Goal: Answer question/provide support: Share knowledge or assist other users

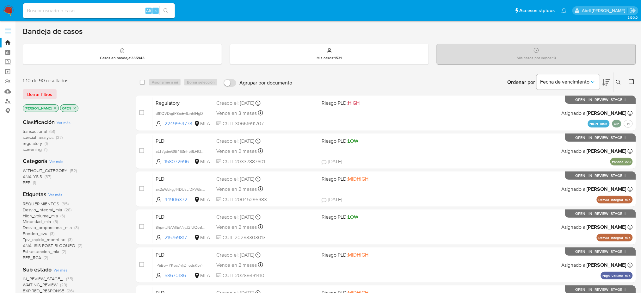
click at [84, 10] on input at bounding box center [99, 11] width 152 height 8
paste input "wJUdwwUdljyz9OcmwpuqjnSc"
type input "wJUdwwUdljyz9OcmwpuqjnSc"
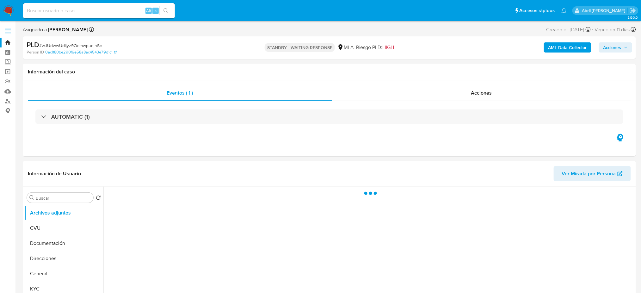
select select "10"
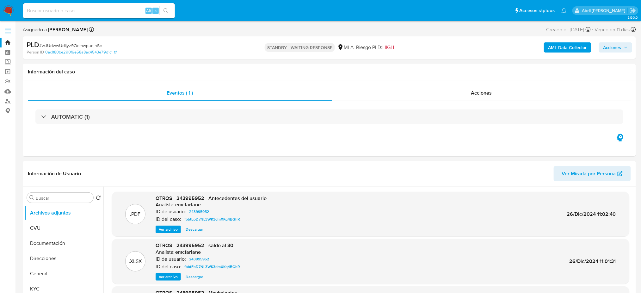
click at [6, 11] on img at bounding box center [8, 10] width 11 height 11
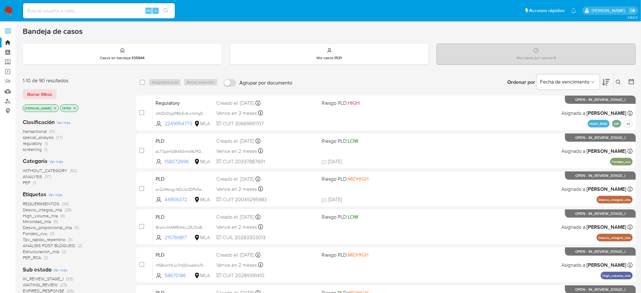
click at [133, 12] on input at bounding box center [99, 11] width 152 height 8
paste input "3oQPnUAEwzcJL4bU06XzUon6"
type input "3oQPnUAEwzcJL4bU06XzUon6"
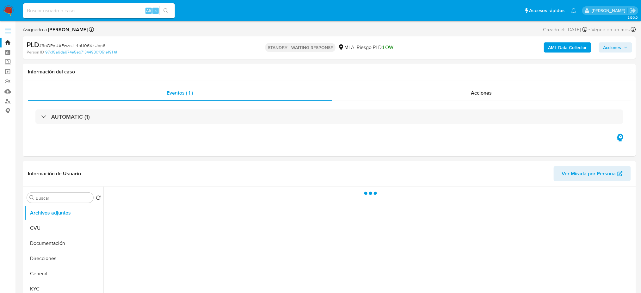
select select "10"
click at [106, 15] on div "Alt s" at bounding box center [99, 10] width 152 height 15
click at [103, 12] on input at bounding box center [99, 11] width 152 height 8
paste input "Xfoz5SeJqSkxNvjqEV2pYiSi"
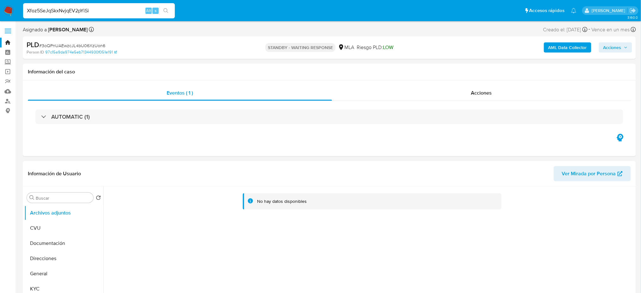
type input "Xfoz5SeJqSkxNvjqEV2pYiSi"
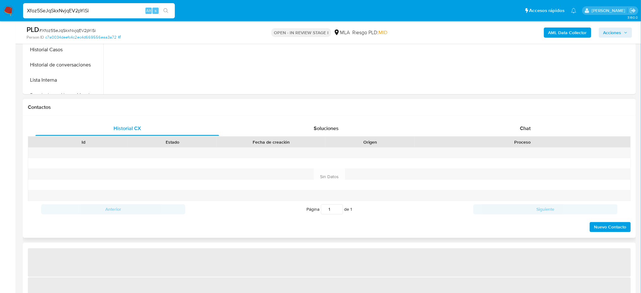
scroll to position [253, 0]
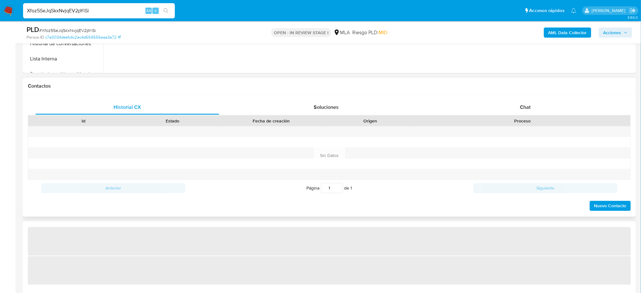
select select "10"
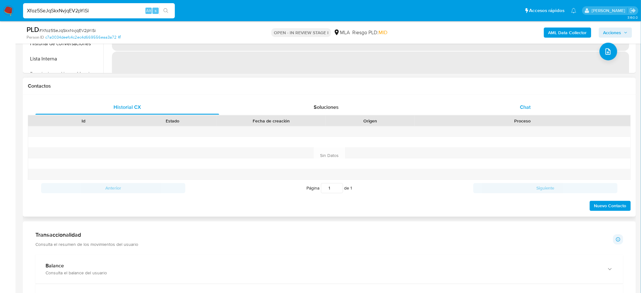
click at [547, 99] on div "Historial CX Soluciones Chat Id Estado Fecha de creación Origen Proceso Anterio…" at bounding box center [329, 156] width 613 height 122
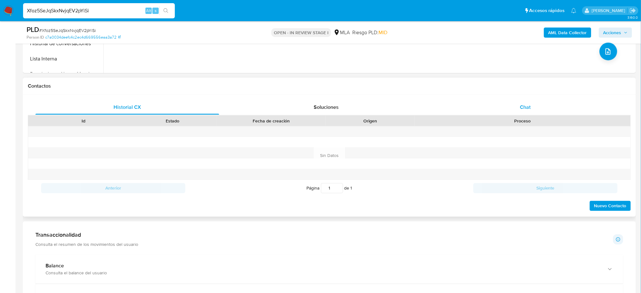
click at [535, 106] on div "Chat" at bounding box center [526, 107] width 184 height 15
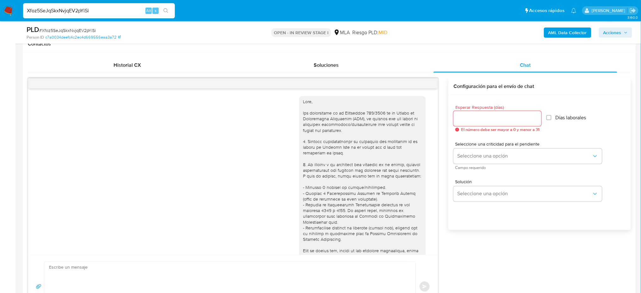
scroll to position [881, 0]
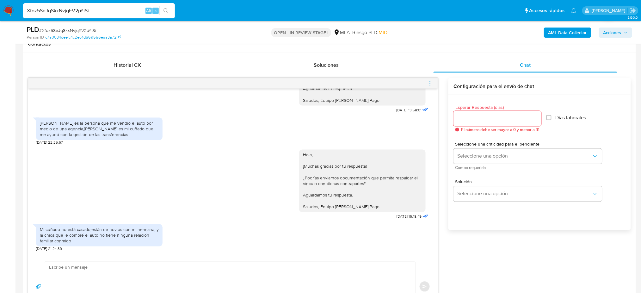
drag, startPoint x: 106, startPoint y: 8, endPoint x: 0, endPoint y: 25, distance: 107.6
paste input "698582015"
type input "698582015"
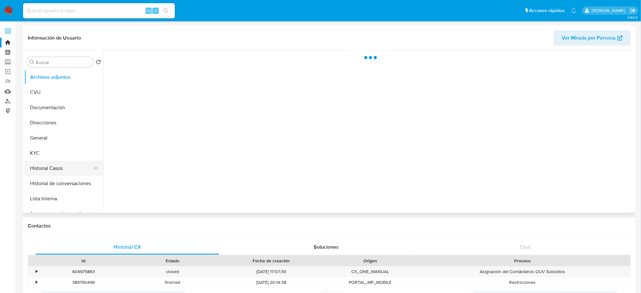
select select "10"
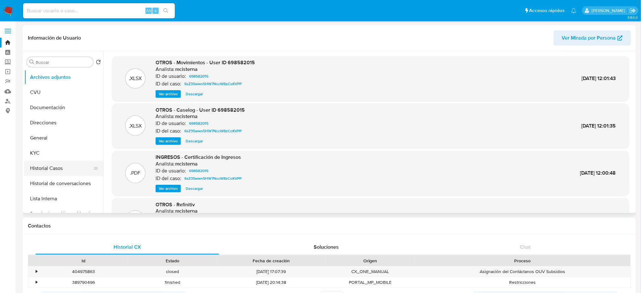
click at [53, 171] on button "Historial Casos" at bounding box center [61, 168] width 74 height 15
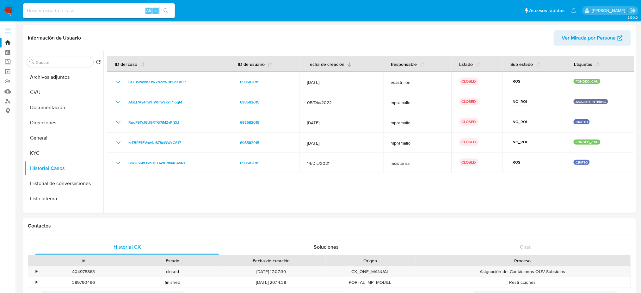
click at [85, 10] on input at bounding box center [99, 11] width 152 height 8
paste input "Xfoz5SeJqSkxNvjqEV2pYiSi"
type input "Xfoz5SeJqSkxNvjqEV2pYiSi"
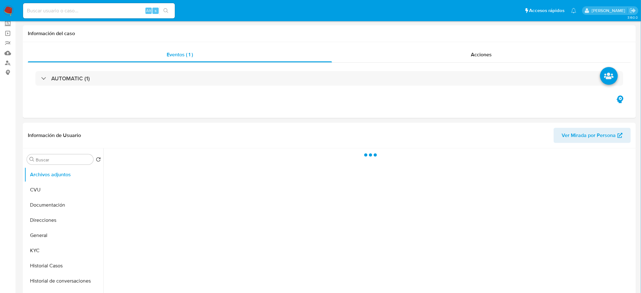
select select "10"
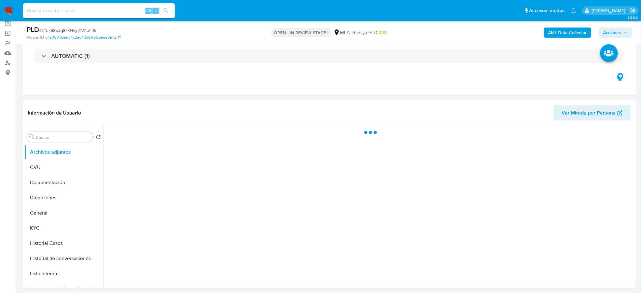
scroll to position [84, 0]
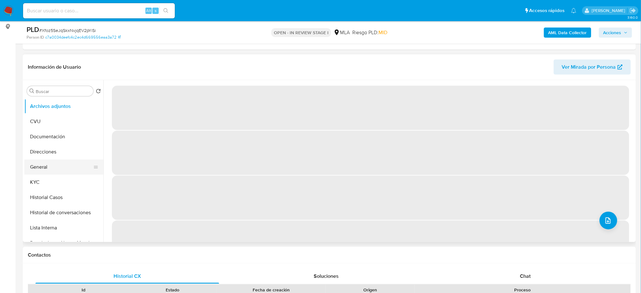
click at [69, 167] on button "General" at bounding box center [61, 166] width 74 height 15
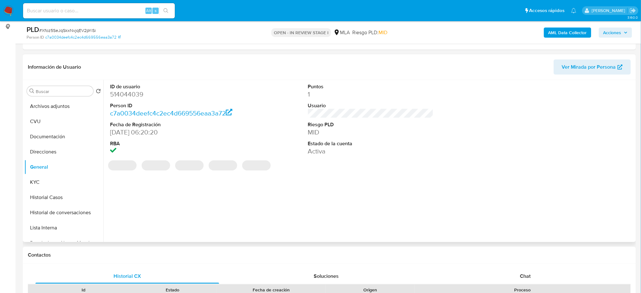
click at [118, 94] on dd "514044039" at bounding box center [173, 94] width 126 height 9
copy dd "514044039"
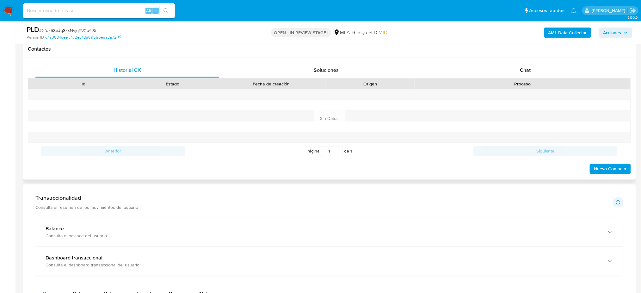
scroll to position [295, 0]
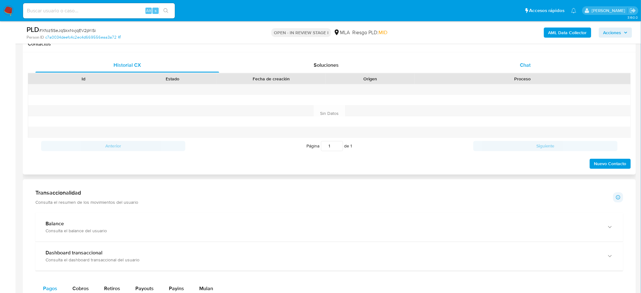
click at [556, 63] on div "Chat" at bounding box center [526, 65] width 184 height 15
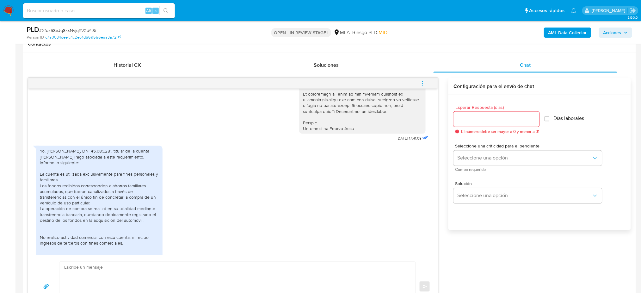
scroll to position [337, 0]
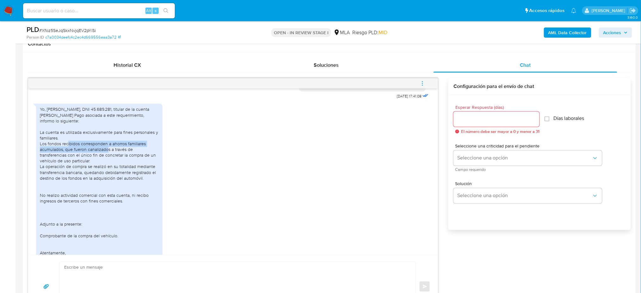
drag, startPoint x: 63, startPoint y: 155, endPoint x: 104, endPoint y: 162, distance: 41.9
click at [104, 162] on div "Yo, Ricci Matías Dylan, DNI 45.689.281, titular de la cuenta de Mercado Pago as…" at bounding box center [99, 189] width 119 height 167
click at [108, 169] on div "Yo, Ricci Matías Dylan, DNI 45.689.281, titular de la cuenta de Mercado Pago as…" at bounding box center [99, 189] width 119 height 167
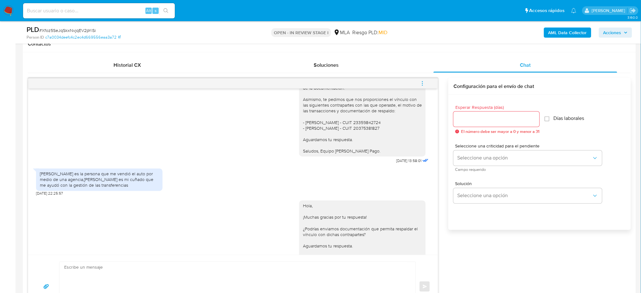
scroll to position [801, 0]
drag, startPoint x: 151, startPoint y: 202, endPoint x: 37, endPoint y: 192, distance: 115.0
click at [37, 190] on div "Romina Alejandra veron es la persona que me vendió el auto por medio de una age…" at bounding box center [99, 179] width 127 height 22
copy div "Romina Alejandra veron es la persona que me vendió el auto por medio de una age…"
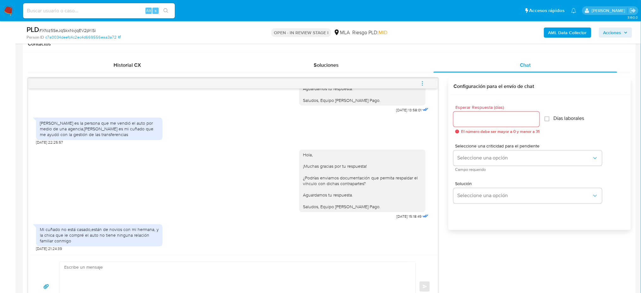
scroll to position [881, 0]
click at [80, 31] on span "# Xfoz5SeJqSkxNvjqEV2pYiSi" at bounding box center [67, 30] width 57 height 6
copy span "Xfoz5SeJqSkxNvjqEV2pYiSi"
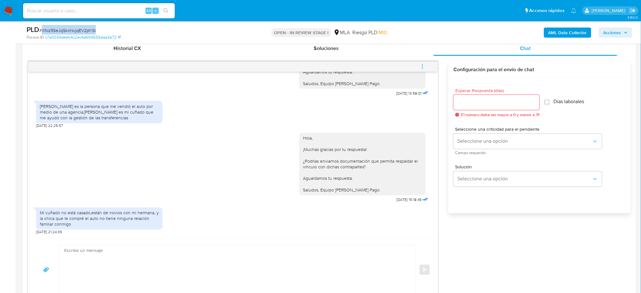
scroll to position [337, 0]
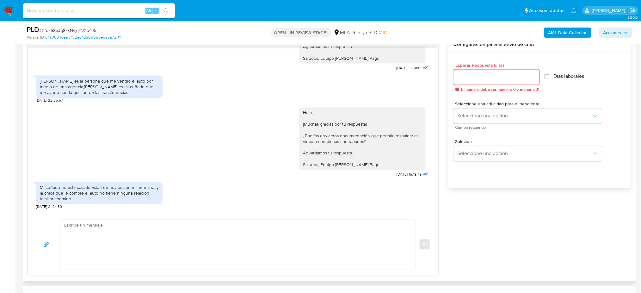
click at [102, 252] on textarea at bounding box center [235, 244] width 343 height 49
paste textarea "Hola, ¡Muchas gracias por tu respuesta! Confirmamos la recepción de la document…"
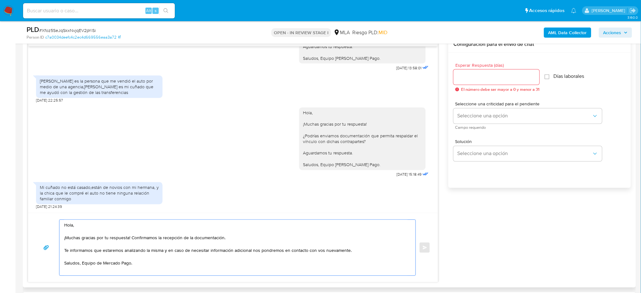
type textarea "Hola, ¡Muchas gracias por tu respuesta! Confirmamos la recepción de la document…"
click at [482, 73] on input "Esperar Respuesta (días)" at bounding box center [497, 77] width 86 height 8
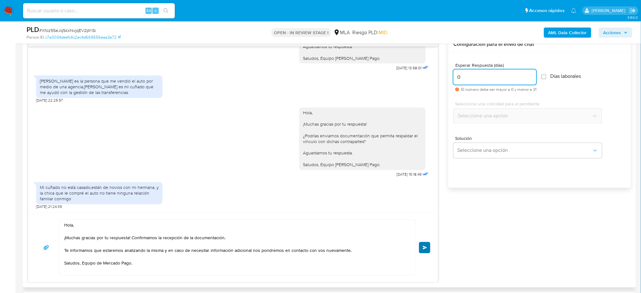
type input "0"
click at [425, 247] on span "Enviar" at bounding box center [425, 248] width 4 height 4
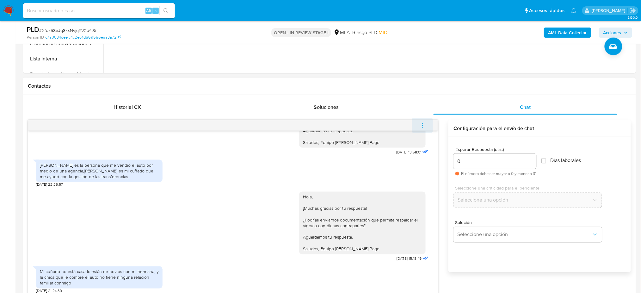
scroll to position [956, 0]
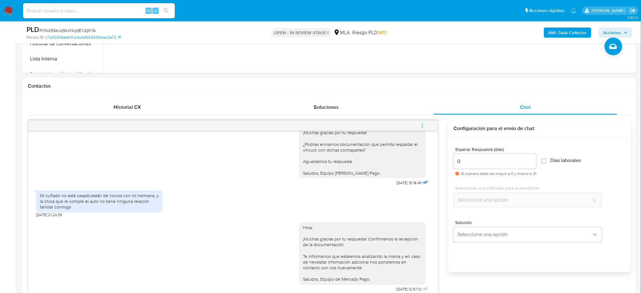
click at [424, 127] on icon "menu-action" at bounding box center [423, 126] width 6 height 6
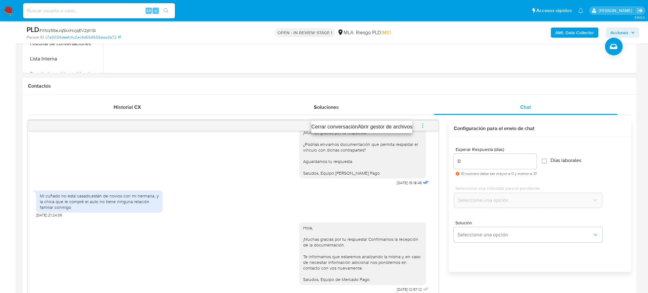
click at [331, 125] on li "Cerrar conversación" at bounding box center [334, 127] width 46 height 8
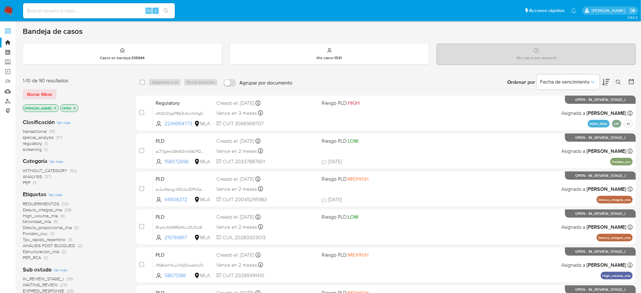
click at [618, 85] on button at bounding box center [619, 82] width 10 height 8
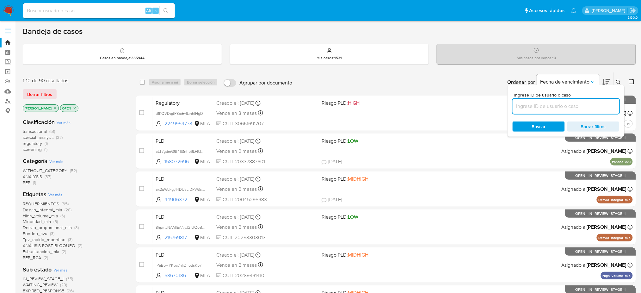
click at [584, 106] on input at bounding box center [566, 106] width 107 height 8
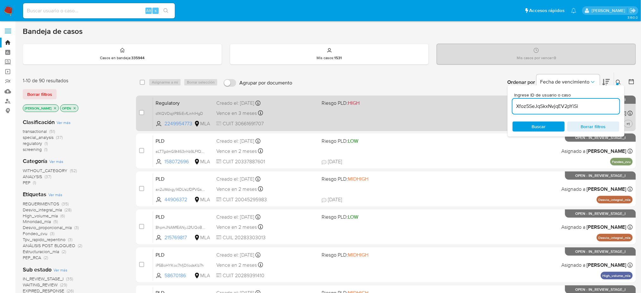
type input "Xfoz5SeJqSkxNvjqEV2pYiSi"
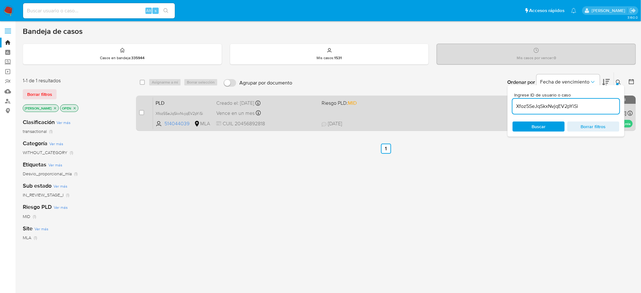
click at [142, 109] on div "case-item-checkbox" at bounding box center [141, 112] width 5 height 6
click at [141, 112] on input "checkbox" at bounding box center [141, 112] width 5 height 5
checkbox input "true"
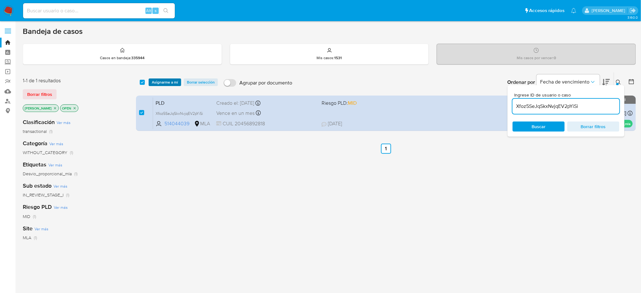
click at [170, 79] on span "Asignarme a mí" at bounding box center [165, 82] width 26 height 6
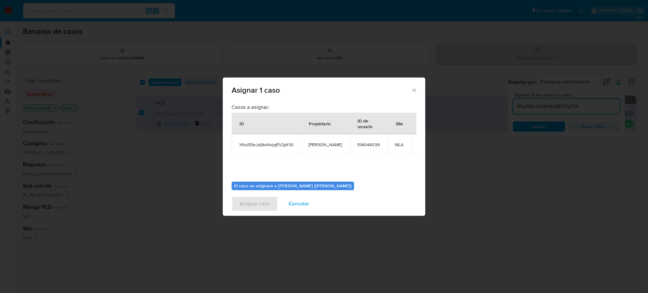
click at [322, 146] on span "[PERSON_NAME]" at bounding box center [325, 145] width 34 height 6
copy span "[PERSON_NAME]"
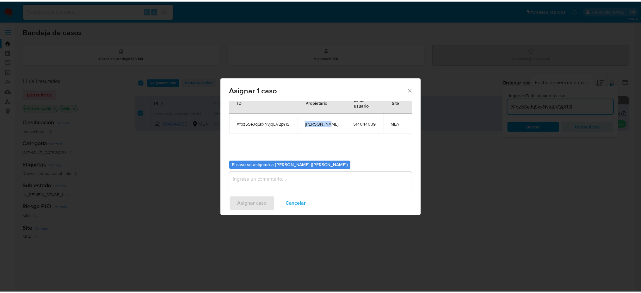
scroll to position [32, 0]
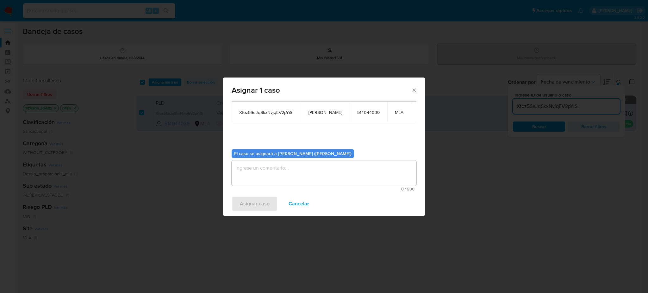
click at [289, 177] on textarea "assign-modal" at bounding box center [324, 172] width 185 height 25
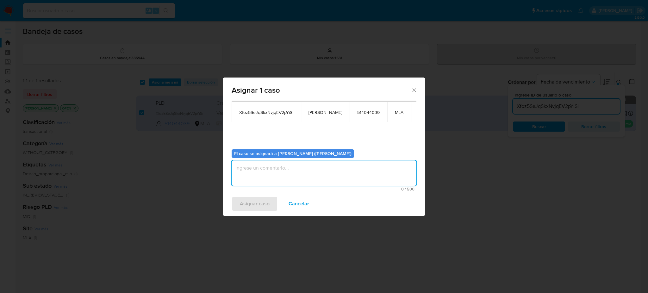
paste textarea "[PERSON_NAME]"
type textarea "[PERSON_NAME]"
click at [264, 205] on span "Asignar caso" at bounding box center [255, 204] width 30 height 14
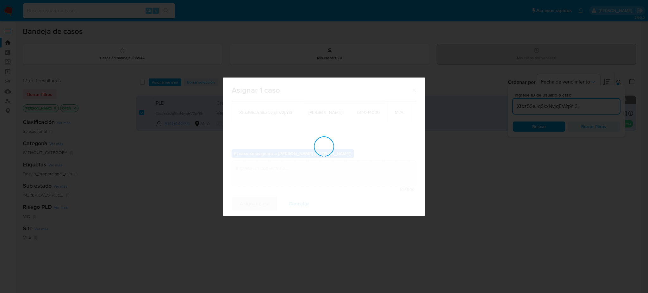
checkbox input "false"
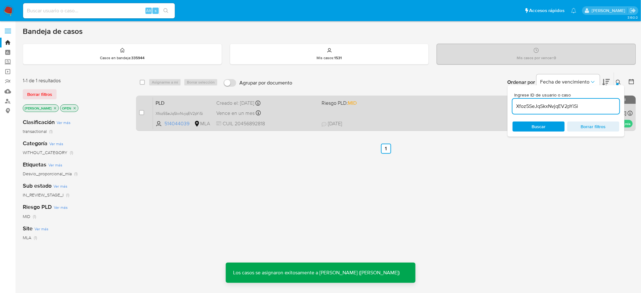
click at [301, 125] on span "CUIL 20456892818" at bounding box center [266, 123] width 100 height 7
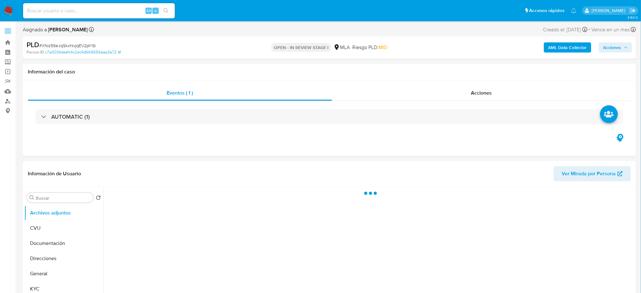
select select "10"
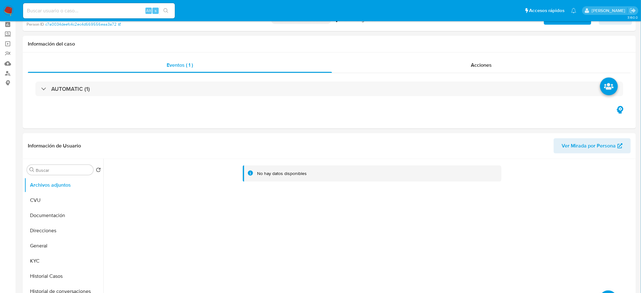
scroll to position [211, 0]
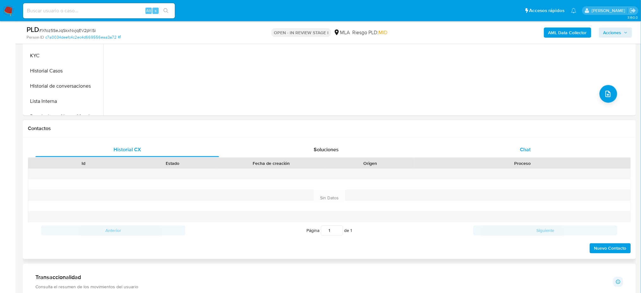
click at [528, 147] on span "Chat" at bounding box center [525, 149] width 11 height 7
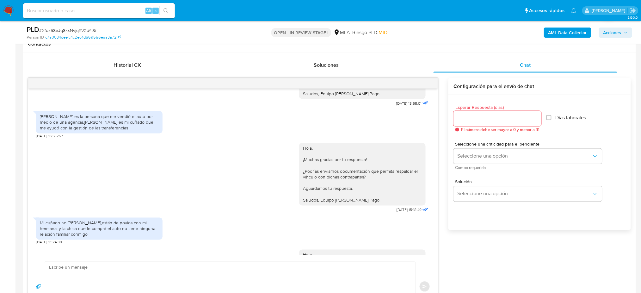
scroll to position [830, 0]
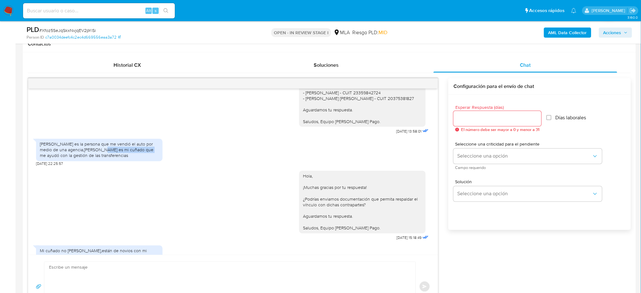
drag, startPoint x: 91, startPoint y: 169, endPoint x: 134, endPoint y: 166, distance: 43.4
click at [134, 159] on div "Romina Alejandra veron es la persona que me vendió el auto por medio de una age…" at bounding box center [99, 149] width 119 height 17
copy div "Juan Manuel passarelli"
drag, startPoint x: 40, startPoint y: 164, endPoint x: 86, endPoint y: 161, distance: 45.6
click at [86, 159] on div "Romina Alejandra veron es la persona que me vendió el auto por medio de una age…" at bounding box center [99, 149] width 119 height 17
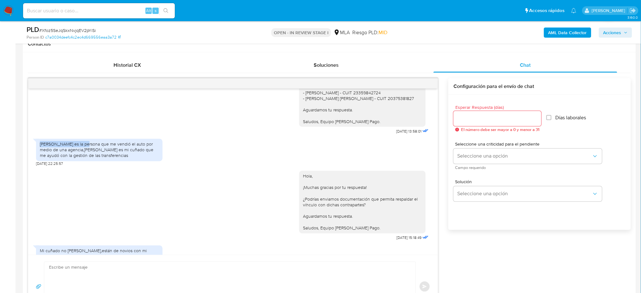
copy div "Romina Alejandra veron"
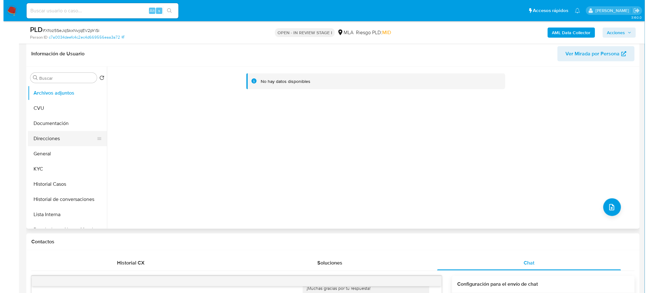
scroll to position [84, 0]
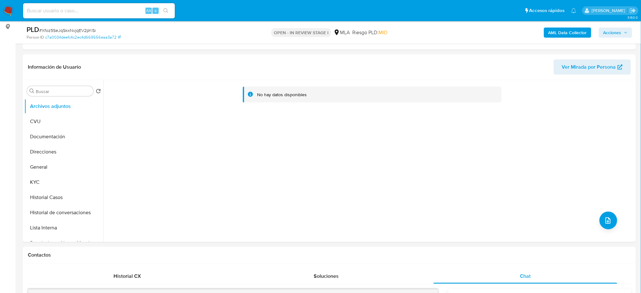
click at [569, 35] on b "AML Data Collector" at bounding box center [567, 33] width 39 height 10
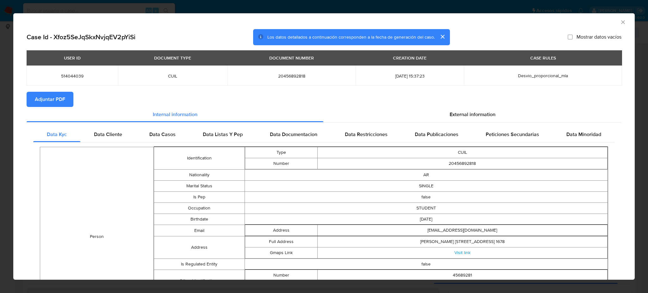
click at [66, 100] on button "Adjuntar PDF" at bounding box center [50, 99] width 47 height 15
drag, startPoint x: 614, startPoint y: 23, endPoint x: 599, endPoint y: 34, distance: 18.1
click at [620, 22] on icon "Cerrar ventana" at bounding box center [623, 22] width 6 height 6
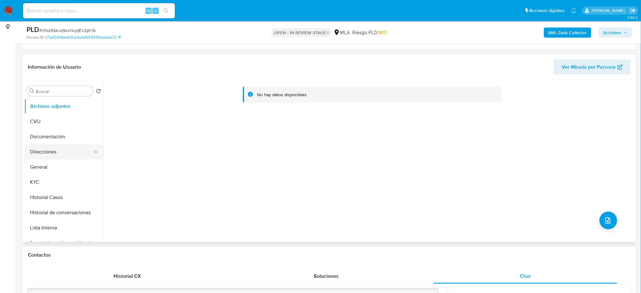
click at [50, 167] on button "General" at bounding box center [63, 166] width 79 height 15
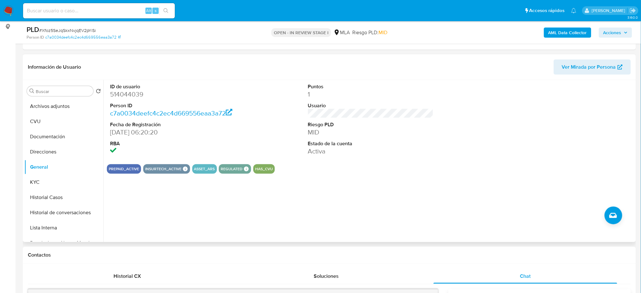
click at [117, 92] on dd "514044039" at bounding box center [173, 94] width 126 height 9
copy dd "514044039"
click at [42, 115] on button "CVU" at bounding box center [61, 121] width 74 height 15
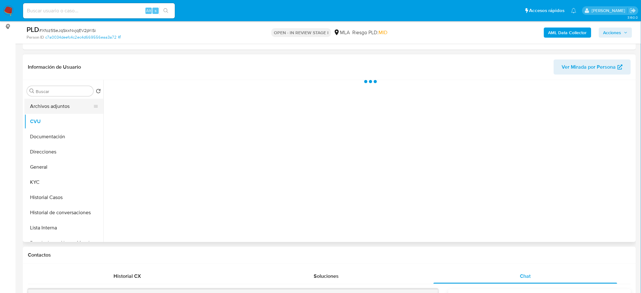
click at [45, 101] on button "Archivos adjuntos" at bounding box center [61, 106] width 74 height 15
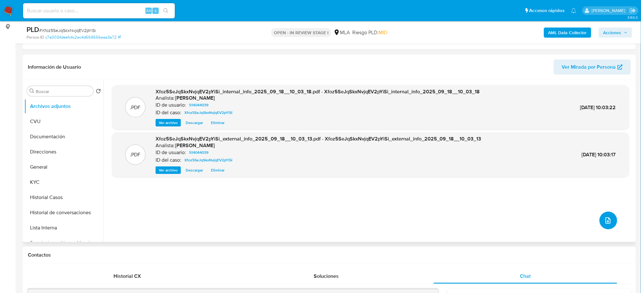
click at [604, 221] on icon "upload-file" at bounding box center [608, 221] width 8 height 8
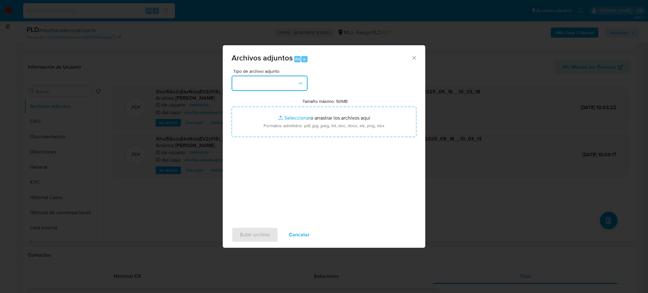
click at [274, 86] on button "button" at bounding box center [270, 83] width 76 height 15
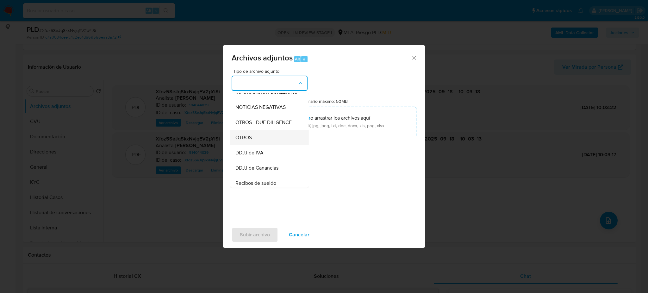
click at [254, 145] on div "OTROS" at bounding box center [267, 137] width 65 height 15
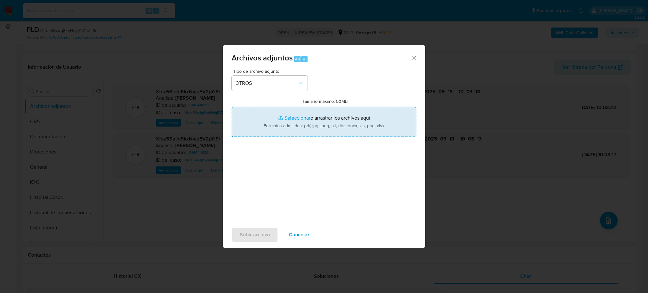
click at [275, 131] on input "Tamaño máximo: 50MB Seleccionar archivos" at bounding box center [324, 122] width 185 height 30
type input "C:\fakepath\Caselog Xfoz5SeJqSkxNvjqEV2pYiSi_2025_08_19_01_07_04.docx"
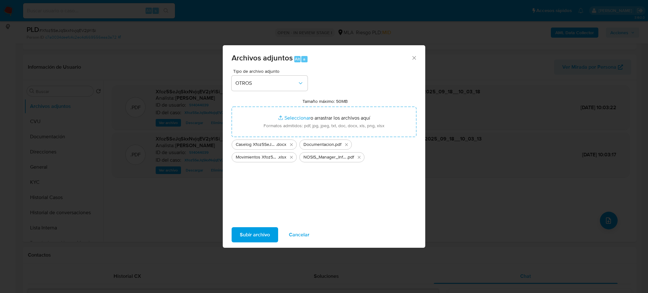
drag, startPoint x: 275, startPoint y: 131, endPoint x: 255, endPoint y: 232, distance: 102.7
click at [255, 232] on span "Subir archivo" at bounding box center [255, 235] width 30 height 14
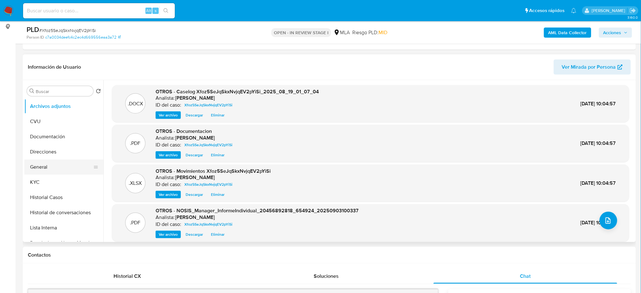
click at [59, 165] on button "General" at bounding box center [61, 166] width 74 height 15
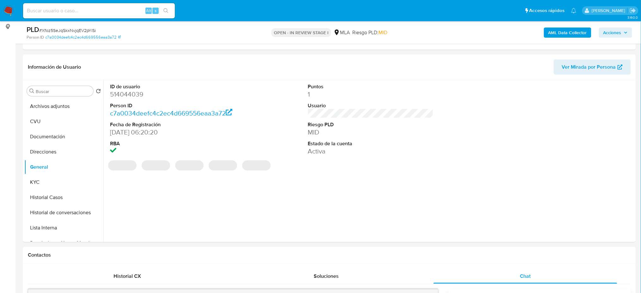
click at [125, 94] on dd "514044039" at bounding box center [173, 94] width 126 height 9
copy dd "514044039"
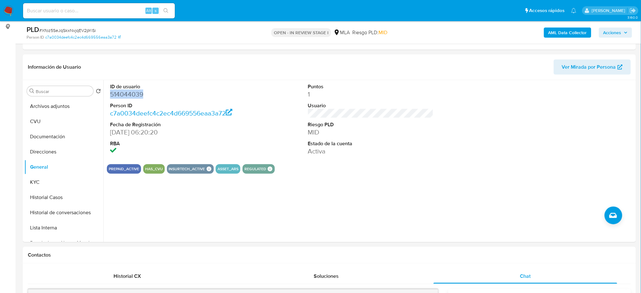
drag, startPoint x: 613, startPoint y: 34, endPoint x: 597, endPoint y: 38, distance: 16.2
click at [613, 34] on span "Acciones" at bounding box center [612, 33] width 18 height 10
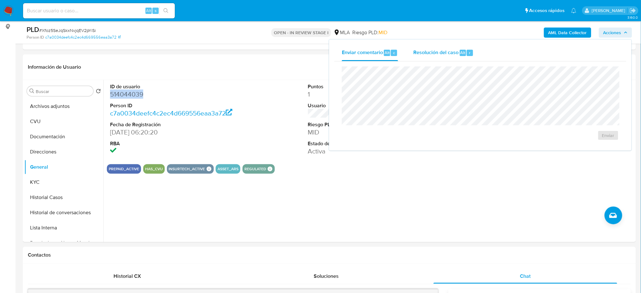
click at [425, 58] on div "Resolución del caso Alt r" at bounding box center [443, 53] width 60 height 16
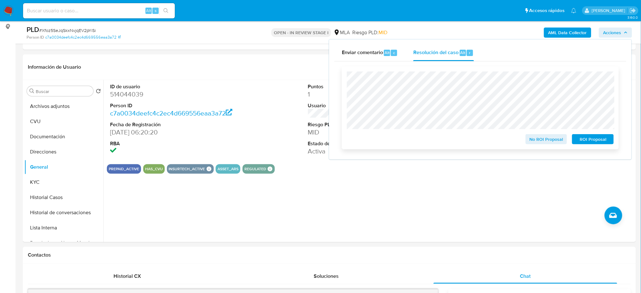
click at [532, 139] on span "No ROI Proposal" at bounding box center [546, 139] width 33 height 9
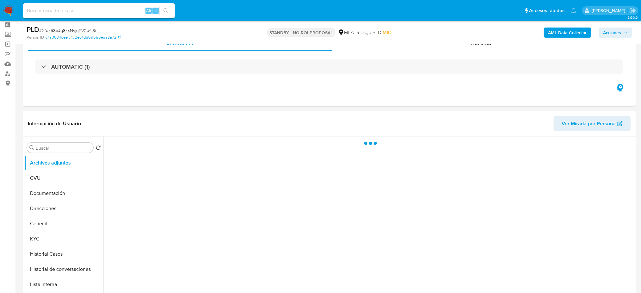
scroll to position [42, 0]
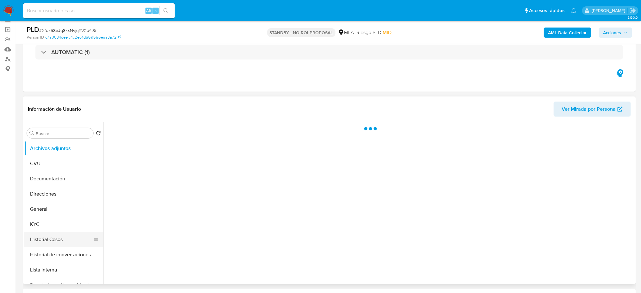
click at [40, 233] on button "Historial Casos" at bounding box center [61, 239] width 74 height 15
select select "10"
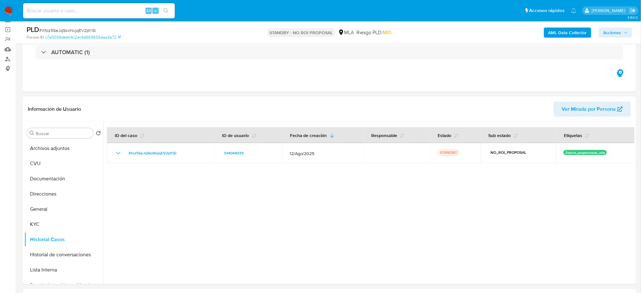
click at [7, 9] on img at bounding box center [8, 10] width 11 height 11
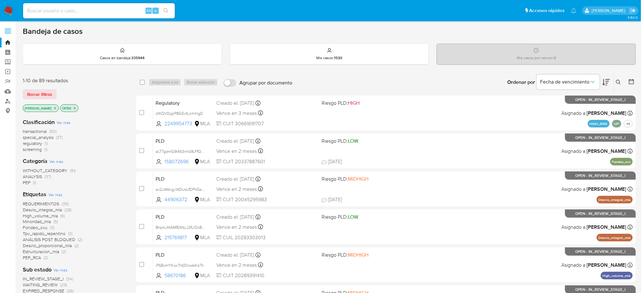
drag, startPoint x: 114, startPoint y: 17, endPoint x: 114, endPoint y: 13, distance: 3.5
click at [114, 16] on div "Alt s" at bounding box center [99, 10] width 152 height 15
click at [115, 8] on input at bounding box center [99, 11] width 152 height 8
paste input "8BKuNfhGqselxA0ct5prLnK5"
type input "8BKuNfhGqselxA0ct5prLnK5"
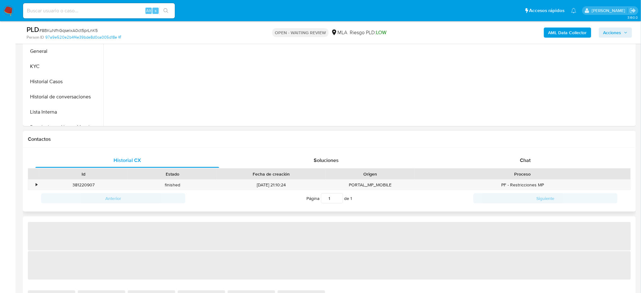
scroll to position [253, 0]
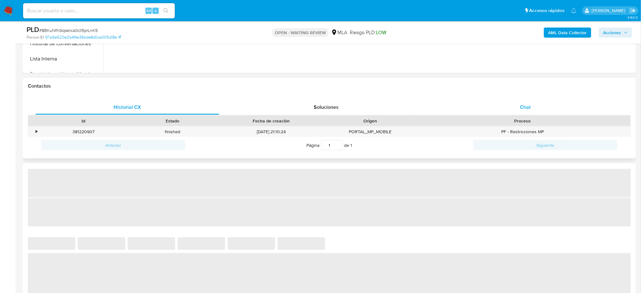
drag, startPoint x: 525, startPoint y: 117, endPoint x: 524, endPoint y: 105, distance: 12.4
click at [525, 117] on div "Proceso" at bounding box center [523, 120] width 216 height 11
select select "10"
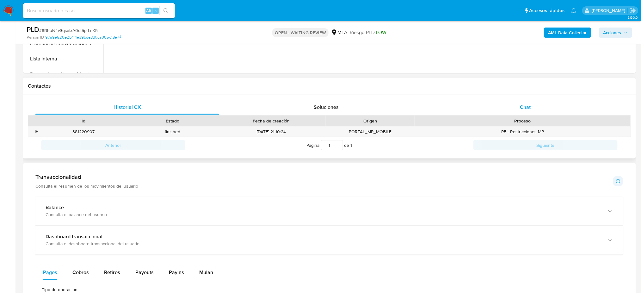
click at [524, 105] on span "Chat" at bounding box center [525, 106] width 11 height 7
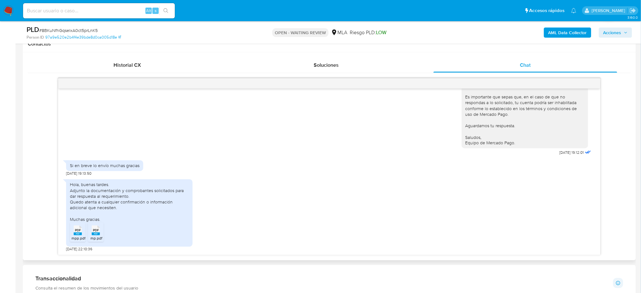
scroll to position [867, 0]
click at [129, 13] on input at bounding box center [99, 11] width 152 height 8
paste input "di5KOP7EJjixEyIGwNPThF2H"
type input "di5KOP7EJjixEyIGwNPThF2H"
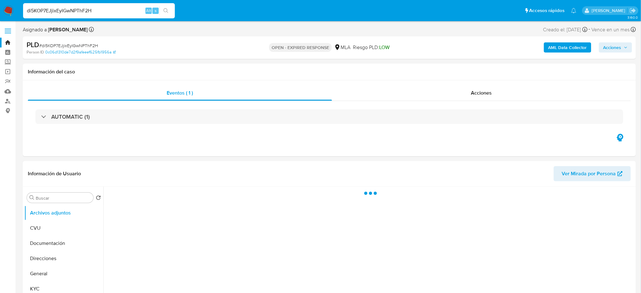
select select "10"
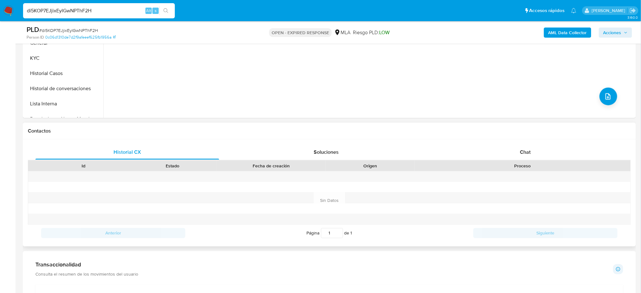
scroll to position [211, 0]
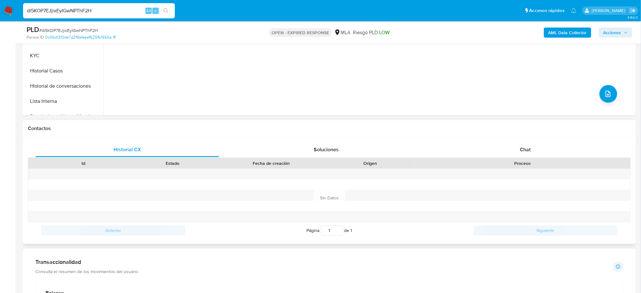
click at [529, 158] on div "Proceso" at bounding box center [523, 163] width 216 height 11
click at [509, 149] on div "Chat" at bounding box center [526, 149] width 184 height 15
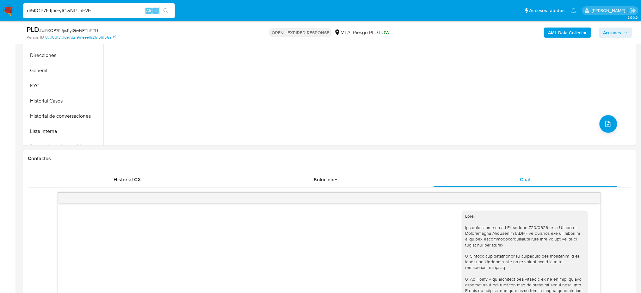
scroll to position [127, 0]
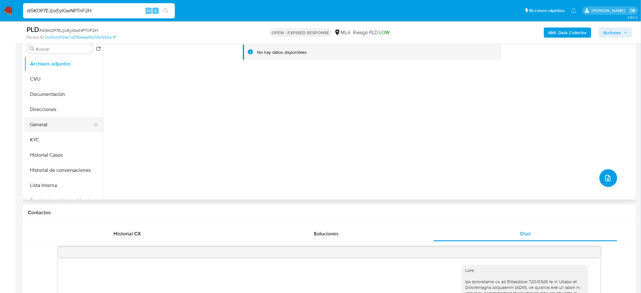
click at [58, 122] on button "General" at bounding box center [61, 124] width 74 height 15
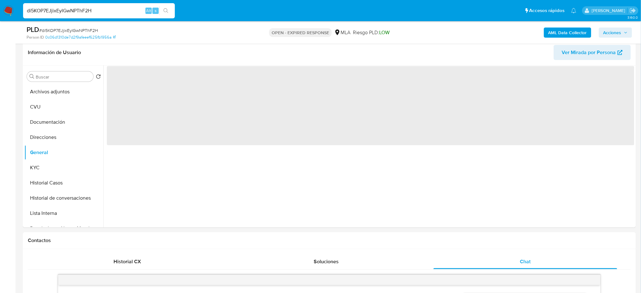
scroll to position [84, 0]
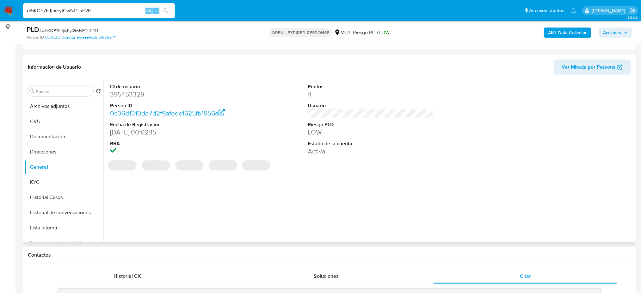
click at [130, 94] on dd "395453329" at bounding box center [173, 94] width 126 height 9
copy dd "395453329"
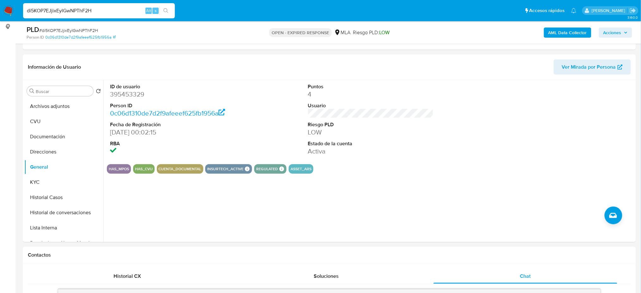
click at [73, 30] on span "# di5KOP7EJjixEyIGwNPThF2H" at bounding box center [68, 30] width 59 height 6
copy span "di5KOP7EJjixEyIGwNPThF2H"
click at [69, 130] on button "Documentación" at bounding box center [61, 136] width 74 height 15
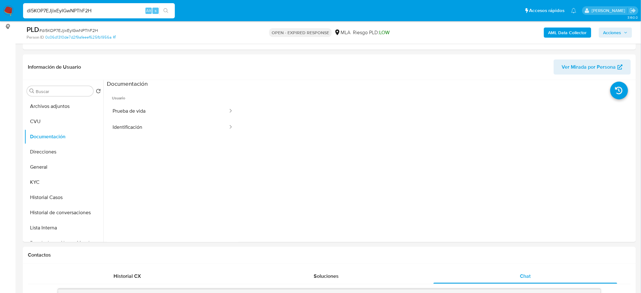
drag, startPoint x: 105, startPoint y: 14, endPoint x: 0, endPoint y: 18, distance: 105.1
click at [0, 18] on nav "Pausado Ver notificaciones di5KOP7EJjixEyIGwNPThF2H Alt s Accesos rápidos Presi…" at bounding box center [320, 10] width 641 height 21
paste input "CUbcqRHuy1GGr3syezDeQamy"
type input "CUbcqRHuy1GGr3syezDeQamy"
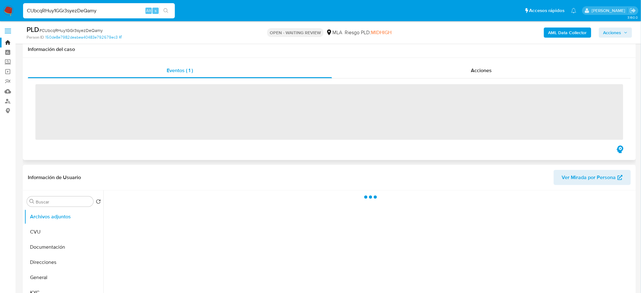
scroll to position [169, 0]
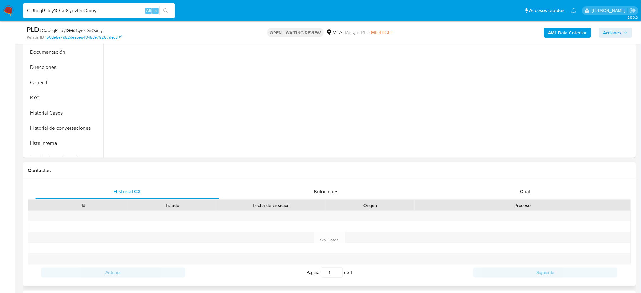
click at [530, 177] on div "Contactos" at bounding box center [329, 170] width 613 height 17
select select "10"
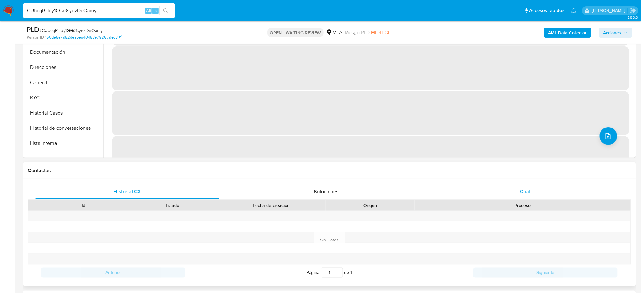
click at [533, 186] on div "Chat" at bounding box center [526, 191] width 184 height 15
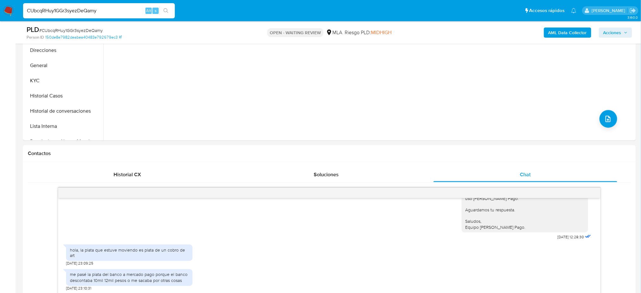
scroll to position [84, 0]
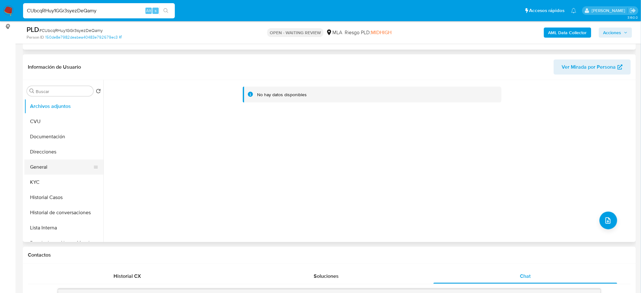
click at [57, 161] on button "General" at bounding box center [61, 166] width 74 height 15
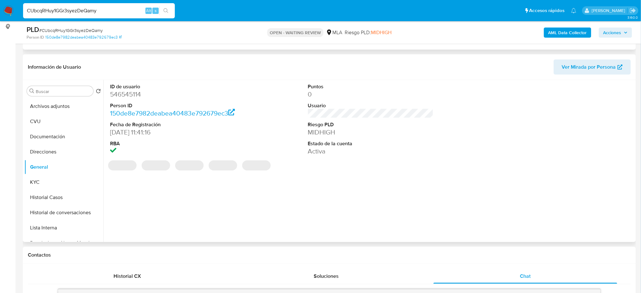
click at [121, 91] on dd "546545114" at bounding box center [173, 94] width 126 height 9
copy dd "546545114"
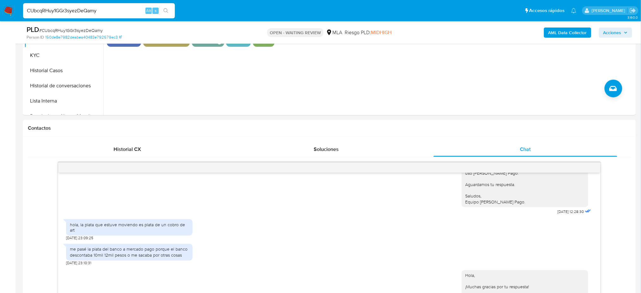
scroll to position [295, 0]
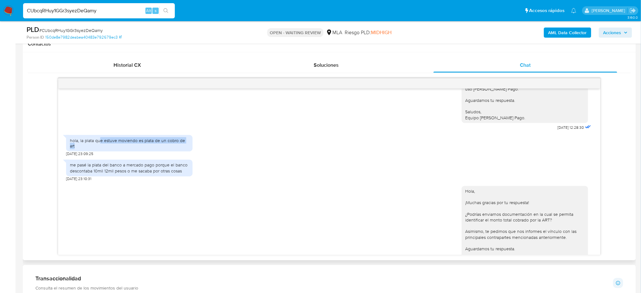
drag, startPoint x: 110, startPoint y: 166, endPoint x: 143, endPoint y: 170, distance: 33.5
click at [142, 149] on div "hola, la plata que estuve moviendo es plata de un cobro de art" at bounding box center [129, 143] width 119 height 11
click at [145, 149] on div "hola, la plata que estuve moviendo es plata de un cobro de art" at bounding box center [129, 143] width 119 height 11
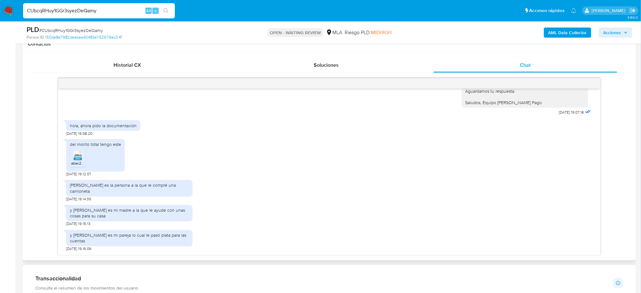
scroll to position [766, 0]
click at [77, 161] on icon "JPEG" at bounding box center [78, 155] width 8 height 11
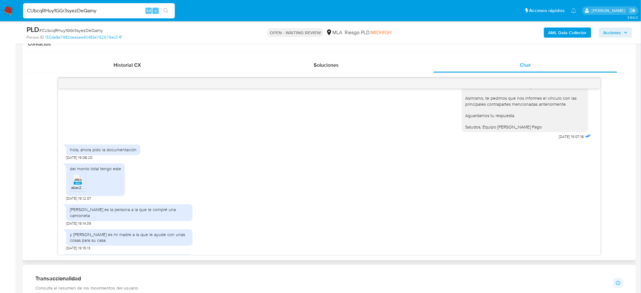
scroll to position [597, 0]
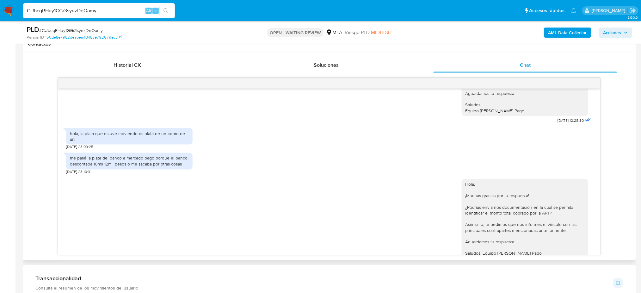
click at [109, 142] on div "hola, la plata que estuve moviendo es plata de un cobro de art" at bounding box center [129, 136] width 119 height 11
drag, startPoint x: 80, startPoint y: 157, endPoint x: 102, endPoint y: 168, distance: 25.3
click at [102, 150] on div "hola, la plata que estuve moviendo es plata de un cobro de art 02/09/2025 23:09…" at bounding box center [129, 137] width 127 height 25
copy div "la plata que estuve moviendo es plata de un cobro de art"
click at [94, 150] on div "02/09/2025 23:09:25" at bounding box center [80, 147] width 28 height 5
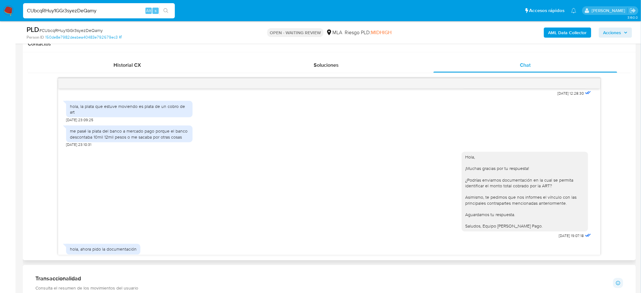
scroll to position [639, 0]
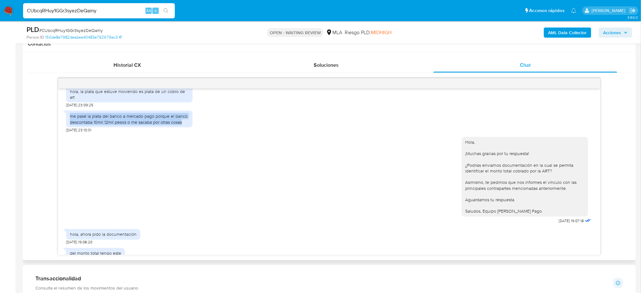
drag, startPoint x: 70, startPoint y: 140, endPoint x: 183, endPoint y: 146, distance: 112.7
click at [183, 125] on div "me pasé la plata del banco a mercado pago porque el banco descontaba 10mil 12mi…" at bounding box center [129, 118] width 119 height 11
copy div "me pasé la plata del banco a mercado pago porque el banco descontaba 10mil 12mi…"
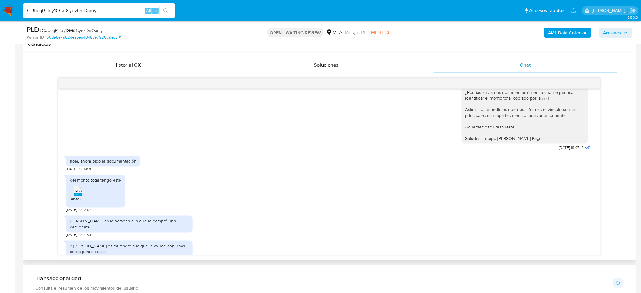
scroll to position [766, 0]
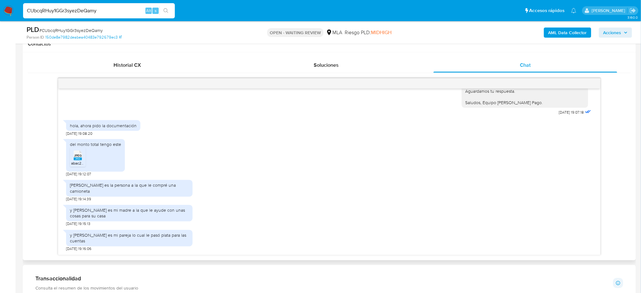
click at [142, 191] on div "cristian javier es la persona a la que le compré una camioneta" at bounding box center [129, 187] width 119 height 11
copy div "cristian javier es la persona a la que le compré una camioneta"
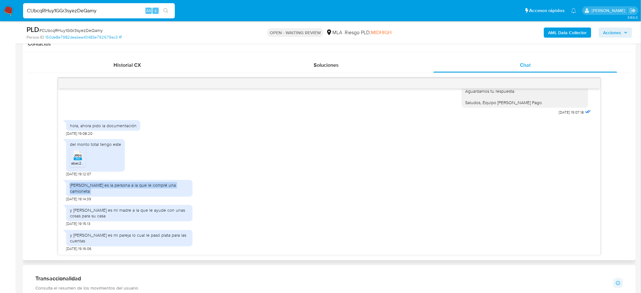
drag, startPoint x: 99, startPoint y: 218, endPoint x: 60, endPoint y: 209, distance: 39.9
click at [60, 209] on div "18/08/2025 17:27:30 Hola, Esperamos que te encuentres muy bien. Te consultamos …" at bounding box center [329, 172] width 542 height 166
copy div "y jessica sabrina es mi madre a la que le ayude con unas cosas para su casa"
drag, startPoint x: 86, startPoint y: 243, endPoint x: 72, endPoint y: 236, distance: 15.7
click at [72, 236] on div "y julieta lescano es mi pareja lo cual le pasó plata para las cuentas" at bounding box center [129, 237] width 119 height 11
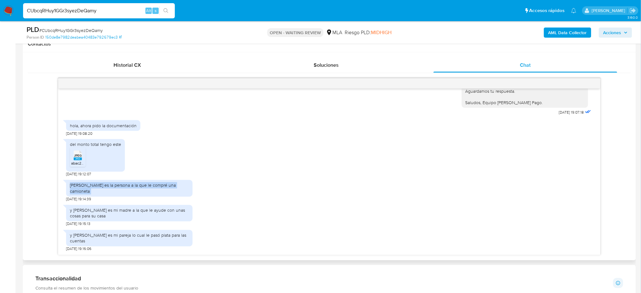
copy div "julieta lescano es mi pareja lo cual le pasó plata para las cuentas"
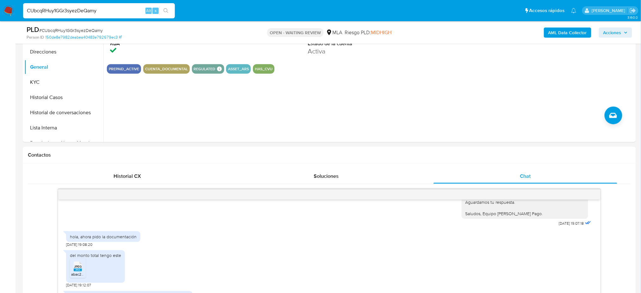
scroll to position [127, 0]
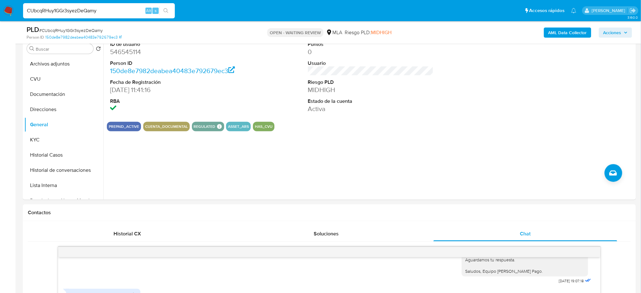
click at [72, 27] on span "# CUbcqRHuy1GGr3syezDeQamy" at bounding box center [71, 30] width 64 height 6
click at [72, 27] on div "PLD # CUbcqRHuy1GGr3syezDeQamy" at bounding box center [127, 29] width 200 height 9
copy span "CUbcqRHuy1GGr3syezDeQamy"
drag, startPoint x: 9, startPoint y: 10, endPoint x: 12, endPoint y: 2, distance: 8.8
click at [9, 10] on img at bounding box center [8, 10] width 11 height 11
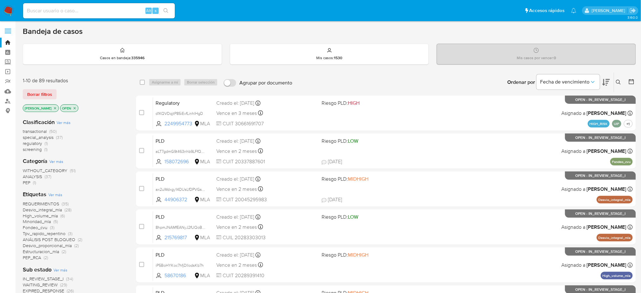
click at [618, 80] on icon at bounding box center [618, 82] width 5 height 5
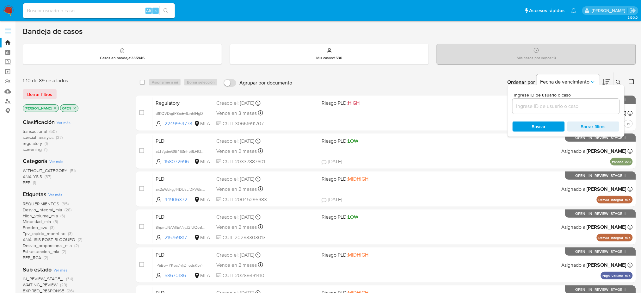
click at [576, 107] on input at bounding box center [566, 106] width 107 height 8
type input "CUbcqRHuy1GGr3syezDeQamy"
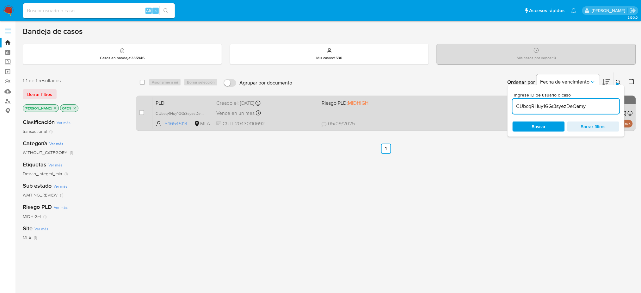
click at [141, 111] on input "checkbox" at bounding box center [141, 112] width 5 height 5
checkbox input "true"
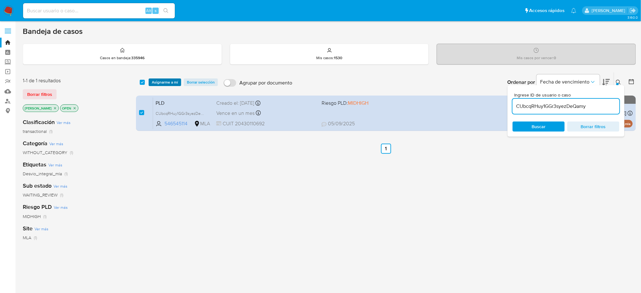
click at [163, 79] on span "Asignarme a mí" at bounding box center [165, 82] width 26 height 6
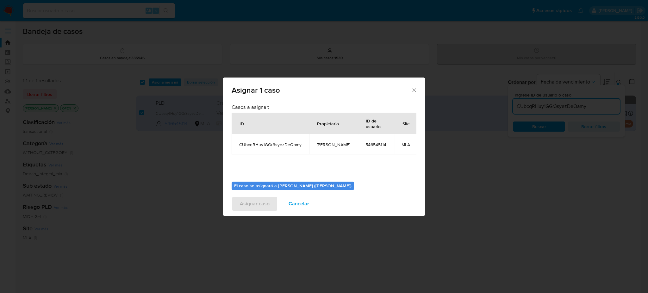
click at [331, 150] on td "[PERSON_NAME]" at bounding box center [333, 144] width 49 height 20
click at [331, 145] on span "[PERSON_NAME]" at bounding box center [334, 145] width 34 height 6
copy span "[PERSON_NAME]"
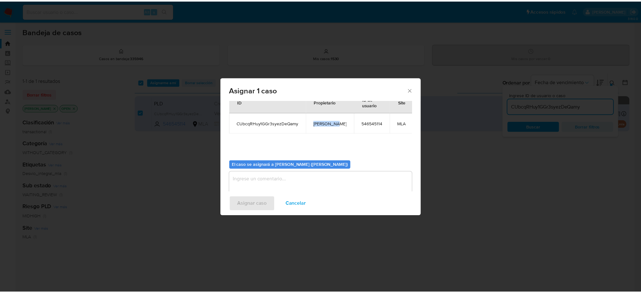
scroll to position [32, 0]
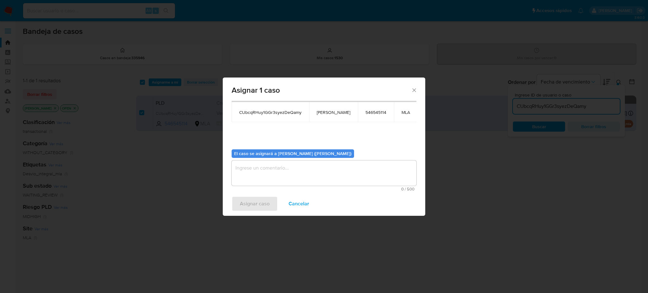
click at [270, 172] on textarea "assign-modal" at bounding box center [324, 172] width 185 height 25
paste textarea "[PERSON_NAME]"
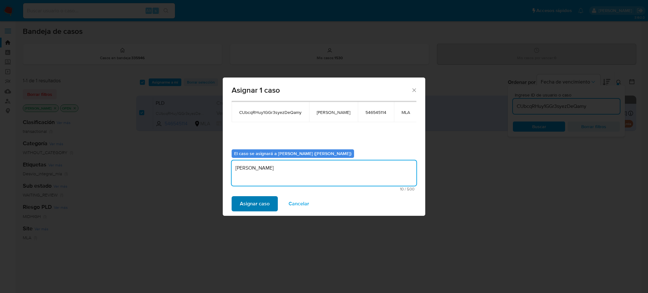
type textarea "[PERSON_NAME]"
click at [257, 207] on span "Asignar caso" at bounding box center [255, 204] width 30 height 14
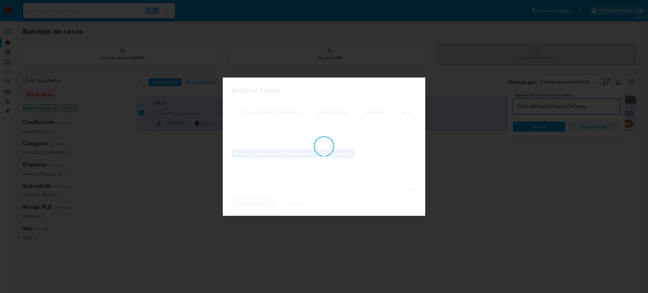
checkbox input "false"
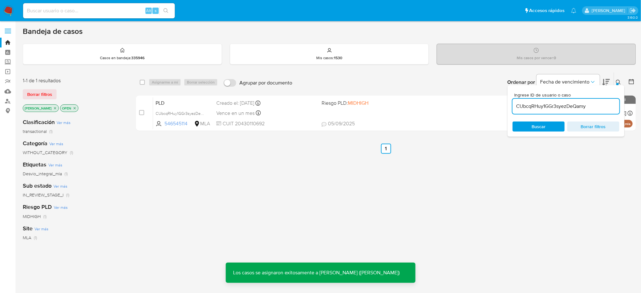
click at [168, 99] on span "PLD" at bounding box center [184, 102] width 56 height 8
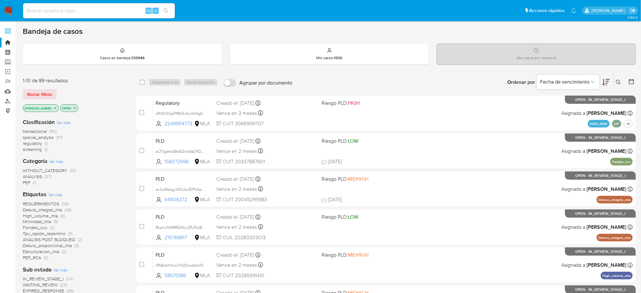
click at [485, 80] on button at bounding box center [619, 82] width 10 height 8
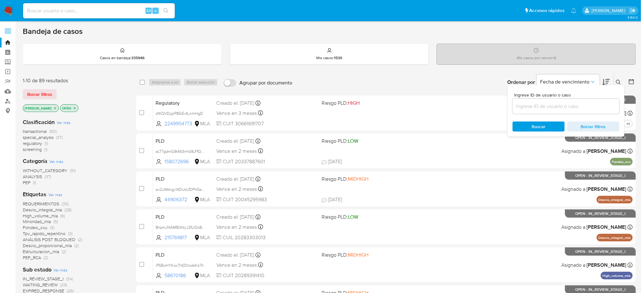
click at [485, 105] on input at bounding box center [566, 106] width 107 height 8
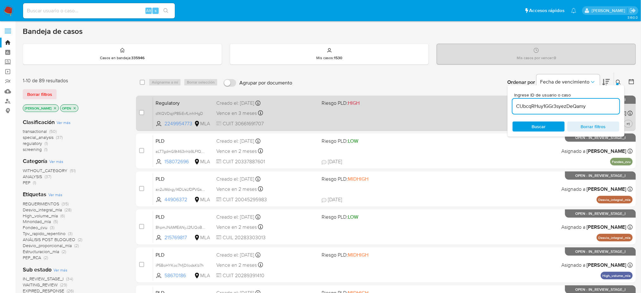
type input "CUbcqRHuy1GGr3syezDeQamy"
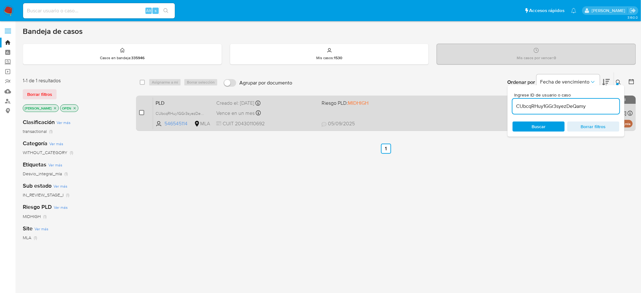
click at [140, 110] on input "checkbox" at bounding box center [141, 112] width 5 height 5
checkbox input "true"
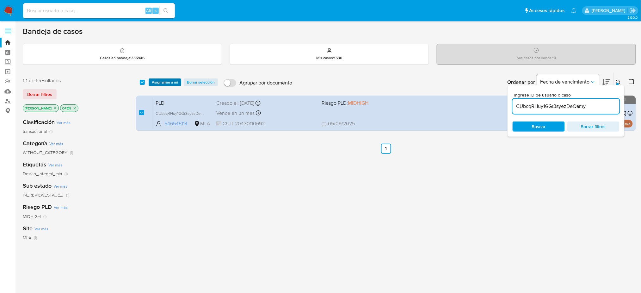
click at [171, 83] on span "Asignarme a mí" at bounding box center [165, 82] width 26 height 6
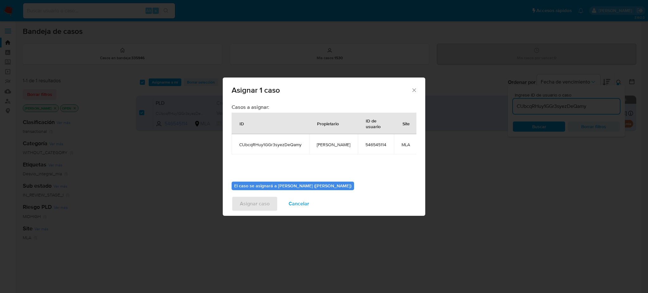
click at [318, 145] on span "[PERSON_NAME]" at bounding box center [334, 145] width 34 height 6
copy span "[PERSON_NAME]"
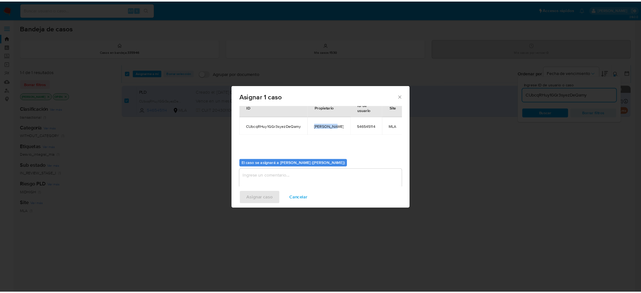
scroll to position [33, 0]
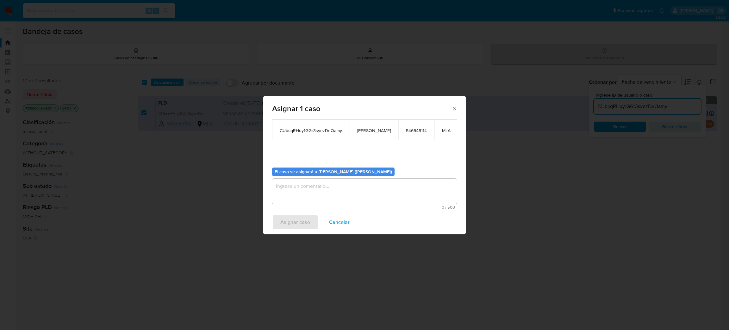
click at [318, 194] on textarea "assign-modal" at bounding box center [364, 190] width 185 height 25
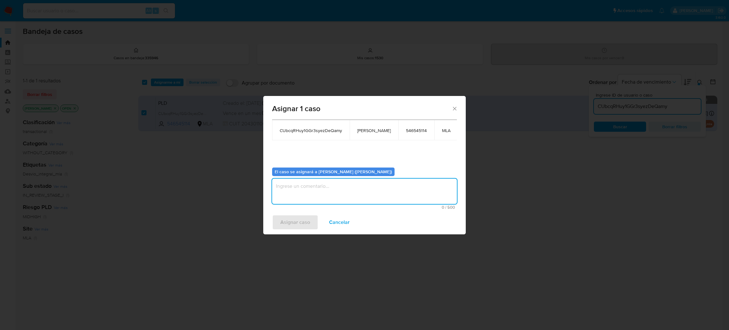
paste textarea "[PERSON_NAME]"
type textarea "[PERSON_NAME]"
click at [292, 219] on span "Asignar caso" at bounding box center [295, 222] width 30 height 14
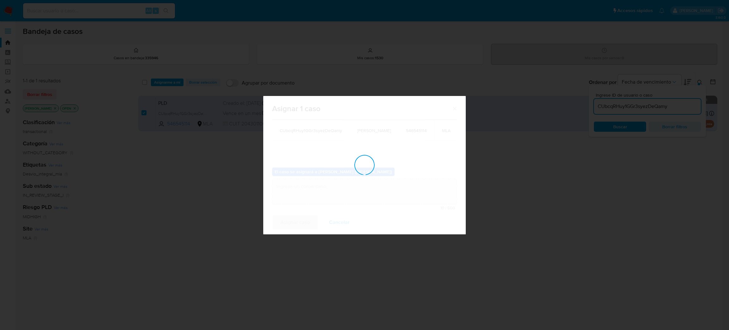
checkbox input "false"
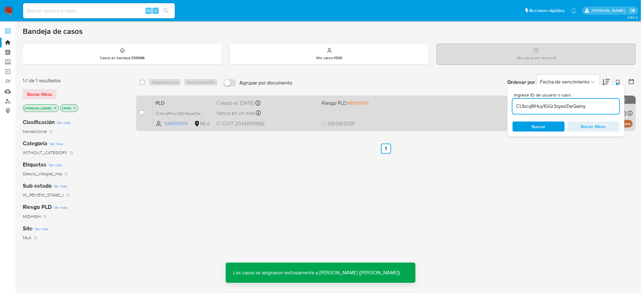
drag, startPoint x: 599, startPoint y: 0, endPoint x: 189, endPoint y: 98, distance: 421.2
click at [189, 98] on span "PLD" at bounding box center [184, 102] width 56 height 8
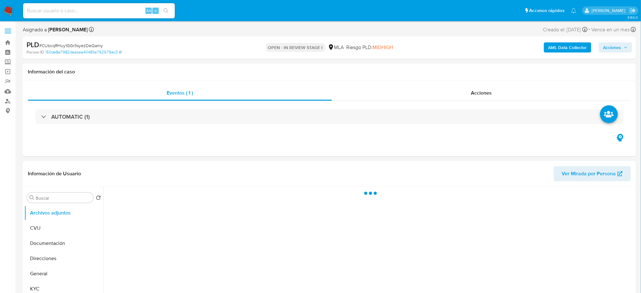
click at [85, 43] on span "# CUbcqRHuy1GGr3syezDeQamy" at bounding box center [71, 45] width 64 height 6
copy span "CUbcqRHuy1GGr3syezDeQamy"
select select "10"
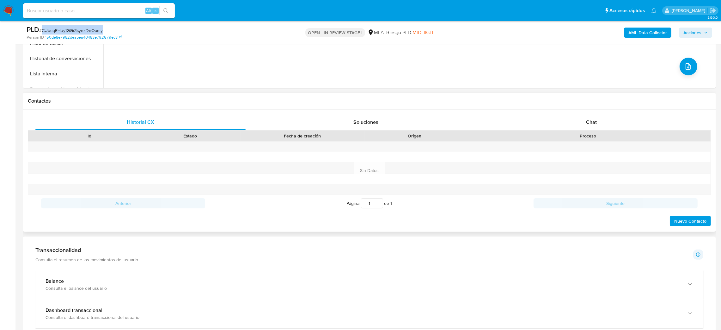
scroll to position [284, 0]
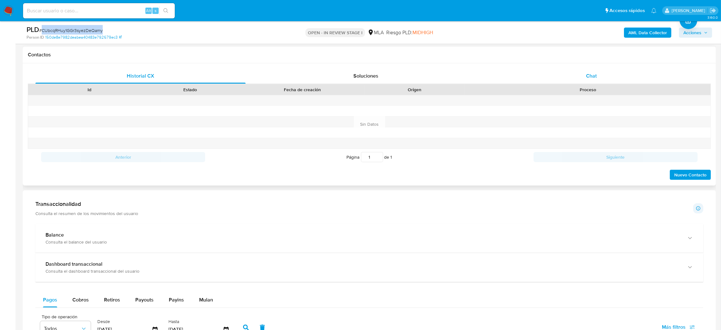
click at [603, 71] on div "Chat" at bounding box center [591, 75] width 210 height 15
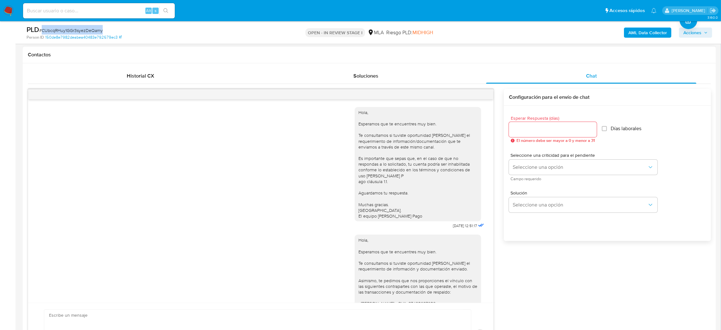
scroll to position [370, 0]
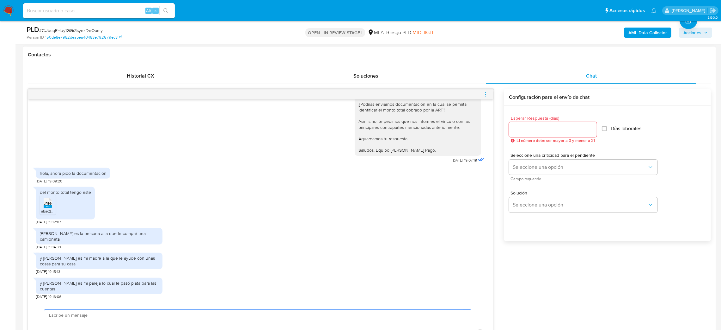
click at [108, 293] on textarea at bounding box center [256, 334] width 414 height 50
paste textarea "Hola, ¡Muchas gracias por tu respuesta! Confirmamos la recepción de la document…"
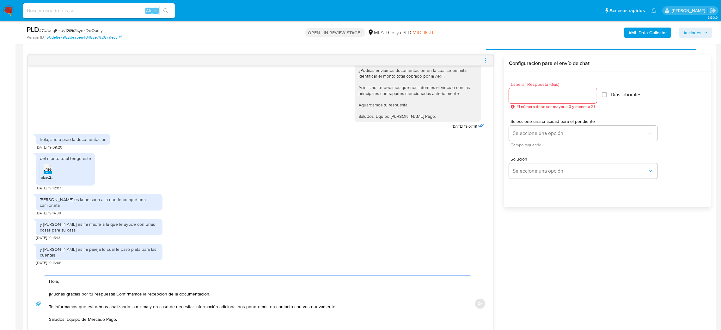
type textarea "Hola, ¡Muchas gracias por tu respuesta! Confirmamos la recepción de la document…"
click at [522, 96] on input "Esperar Respuesta (días)" at bounding box center [553, 95] width 88 height 8
type input "0"
click at [479, 293] on button "Enviar" at bounding box center [480, 303] width 11 height 11
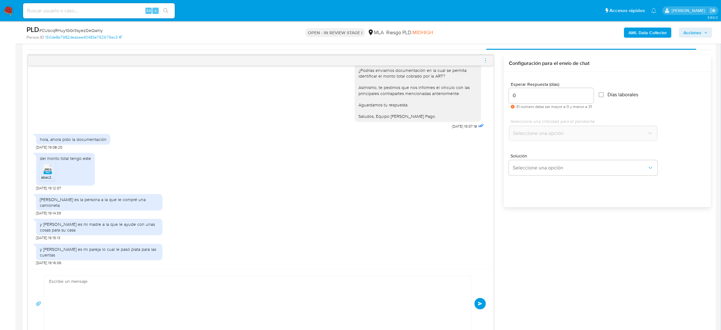
scroll to position [447, 0]
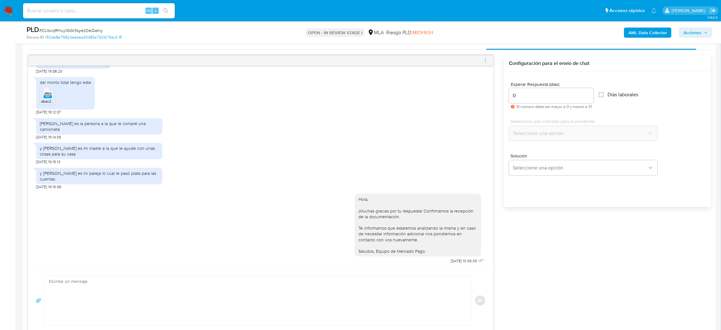
click at [485, 56] on span "menu-action" at bounding box center [486, 60] width 6 height 15
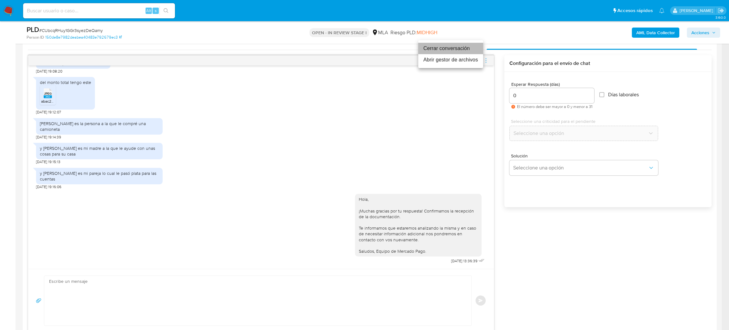
click at [447, 49] on li "Cerrar conversación" at bounding box center [450, 48] width 65 height 11
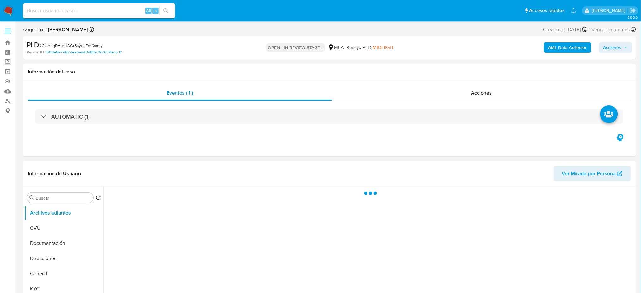
click at [556, 44] on b "AML Data Collector" at bounding box center [567, 47] width 39 height 10
select select "10"
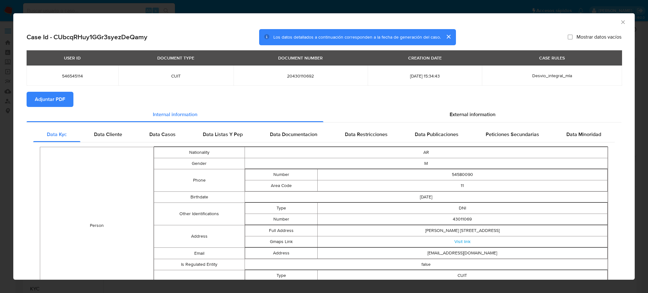
click at [68, 99] on button "Adjuntar PDF" at bounding box center [50, 99] width 47 height 15
click at [620, 22] on icon "Cerrar ventana" at bounding box center [623, 22] width 6 height 6
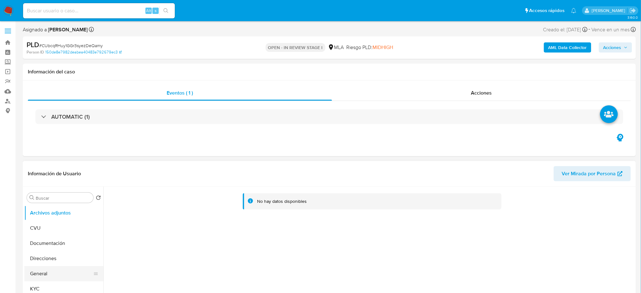
click at [51, 266] on button "General" at bounding box center [61, 273] width 74 height 15
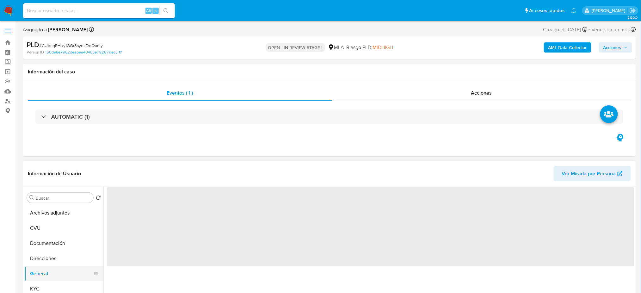
click at [51, 271] on button "General" at bounding box center [61, 273] width 74 height 15
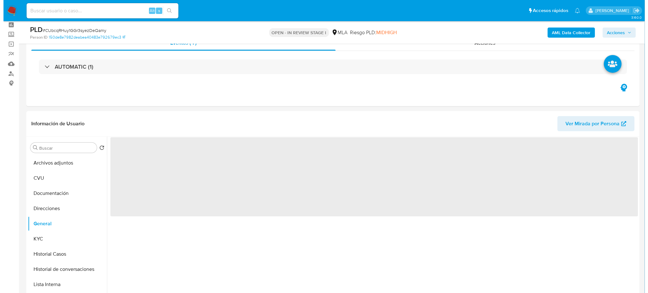
scroll to position [42, 0]
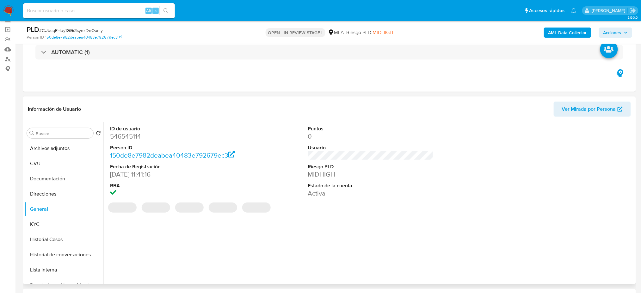
click at [118, 137] on dd "546545114" at bounding box center [173, 136] width 126 height 9
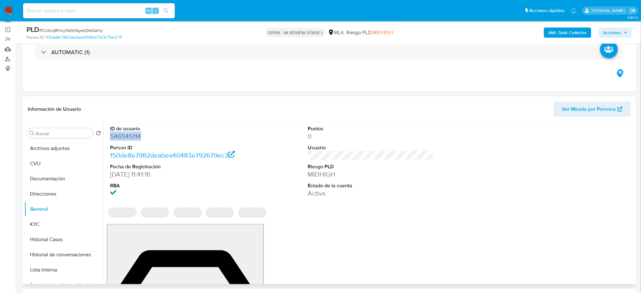
copy dd "546545114"
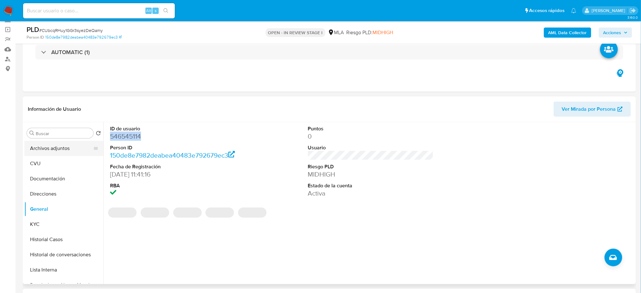
click at [47, 151] on button "Archivos adjuntos" at bounding box center [61, 148] width 74 height 15
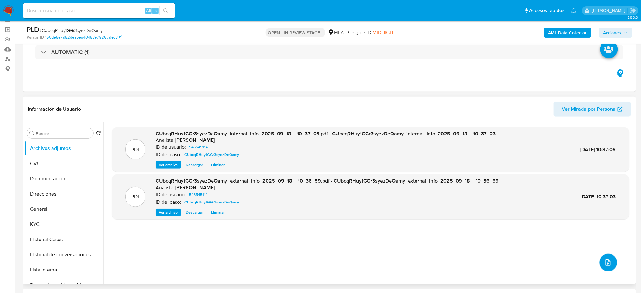
click at [600, 262] on button "upload-file" at bounding box center [609, 263] width 18 height 18
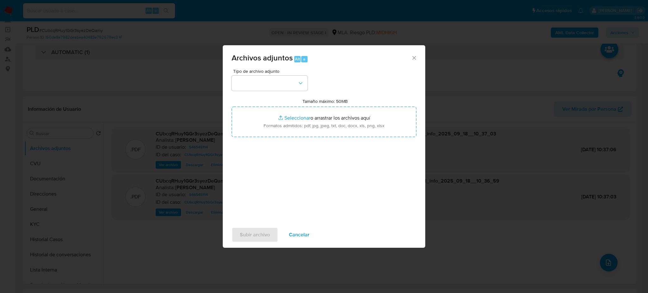
click at [276, 74] on div "Tipo de archivo adjunto" at bounding box center [270, 80] width 76 height 22
click at [270, 80] on button "button" at bounding box center [270, 83] width 76 height 15
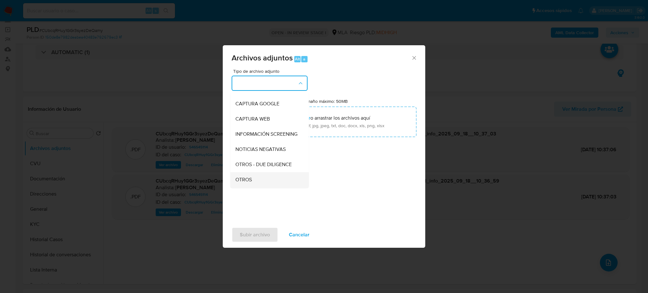
click at [245, 181] on div "OTROS" at bounding box center [267, 179] width 65 height 15
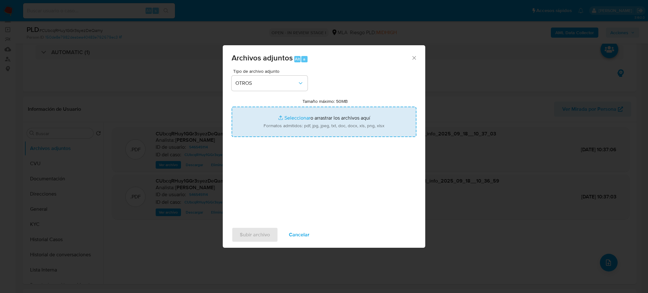
click at [278, 125] on input "Tamaño máximo: 50MB Seleccionar archivos" at bounding box center [324, 122] width 185 height 30
type input "C:\fakepath\Caselog CUbcqRHuy1GGr3syezDeQamy_2025_08_19_21_46_53.docx"
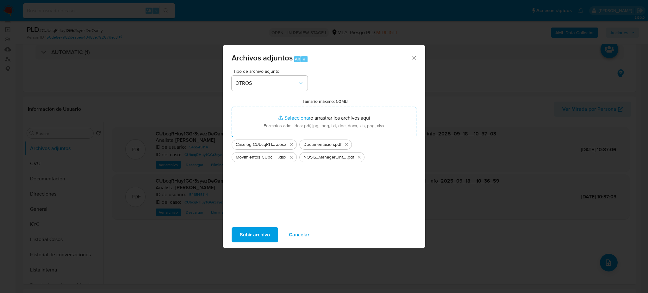
drag, startPoint x: 278, startPoint y: 125, endPoint x: 250, endPoint y: 238, distance: 116.4
click at [250, 238] on span "Subir archivo" at bounding box center [255, 235] width 30 height 14
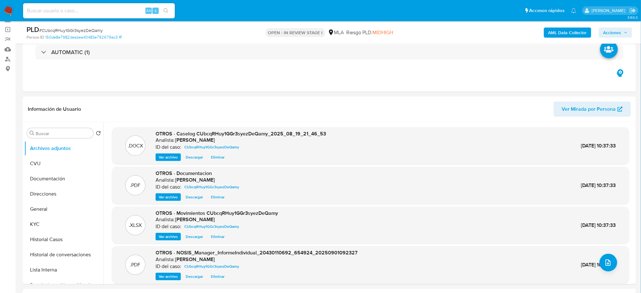
click at [44, 206] on button "General" at bounding box center [63, 208] width 79 height 15
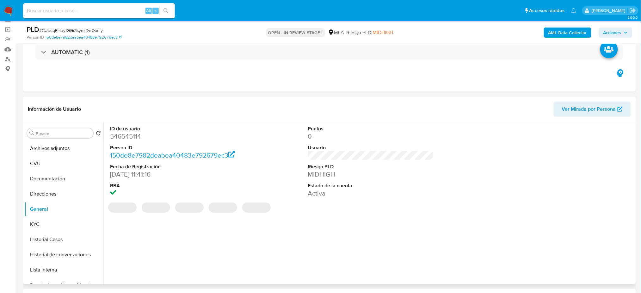
click at [127, 140] on dd "546545114" at bounding box center [173, 136] width 126 height 9
copy dd "546545114"
click at [627, 28] on span "Acciones" at bounding box center [615, 32] width 24 height 9
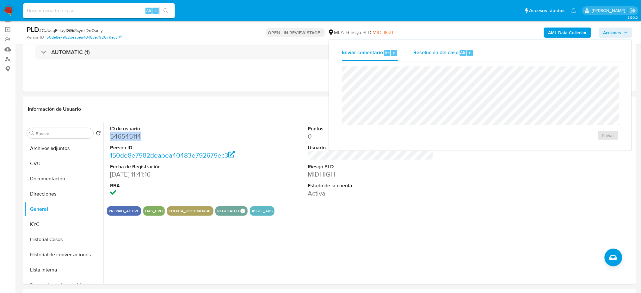
click at [439, 59] on div "Resolución del caso Alt r" at bounding box center [443, 53] width 60 height 16
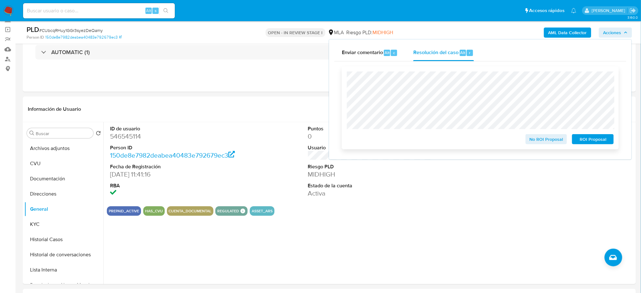
click at [535, 139] on span "No ROI Proposal" at bounding box center [546, 139] width 33 height 9
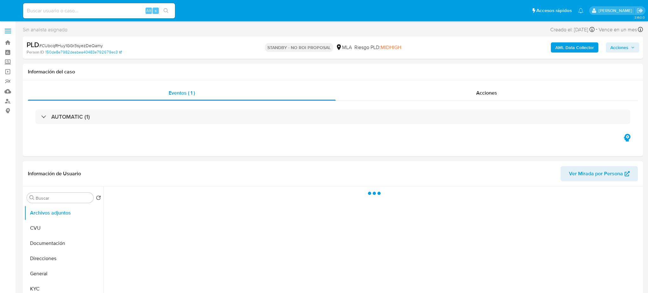
select select "10"
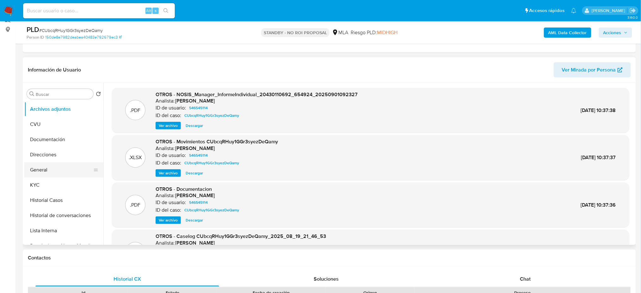
scroll to position [84, 0]
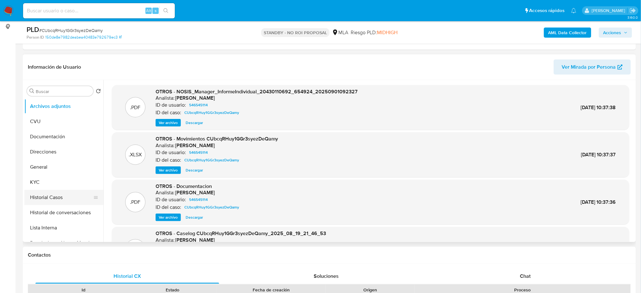
drag, startPoint x: 66, startPoint y: 193, endPoint x: 48, endPoint y: 190, distance: 17.6
click at [66, 193] on button "Historial Casos" at bounding box center [61, 197] width 74 height 15
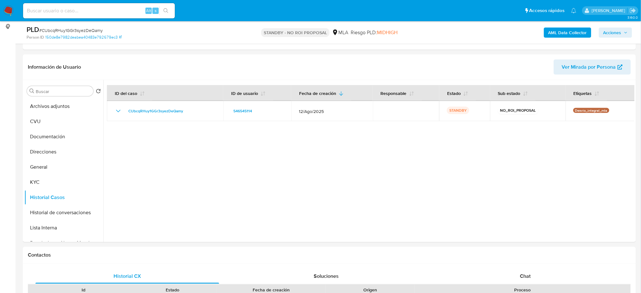
click at [8, 12] on img at bounding box center [8, 10] width 11 height 11
